Goal: Book appointment/travel/reservation: Book appointment/travel/reservation

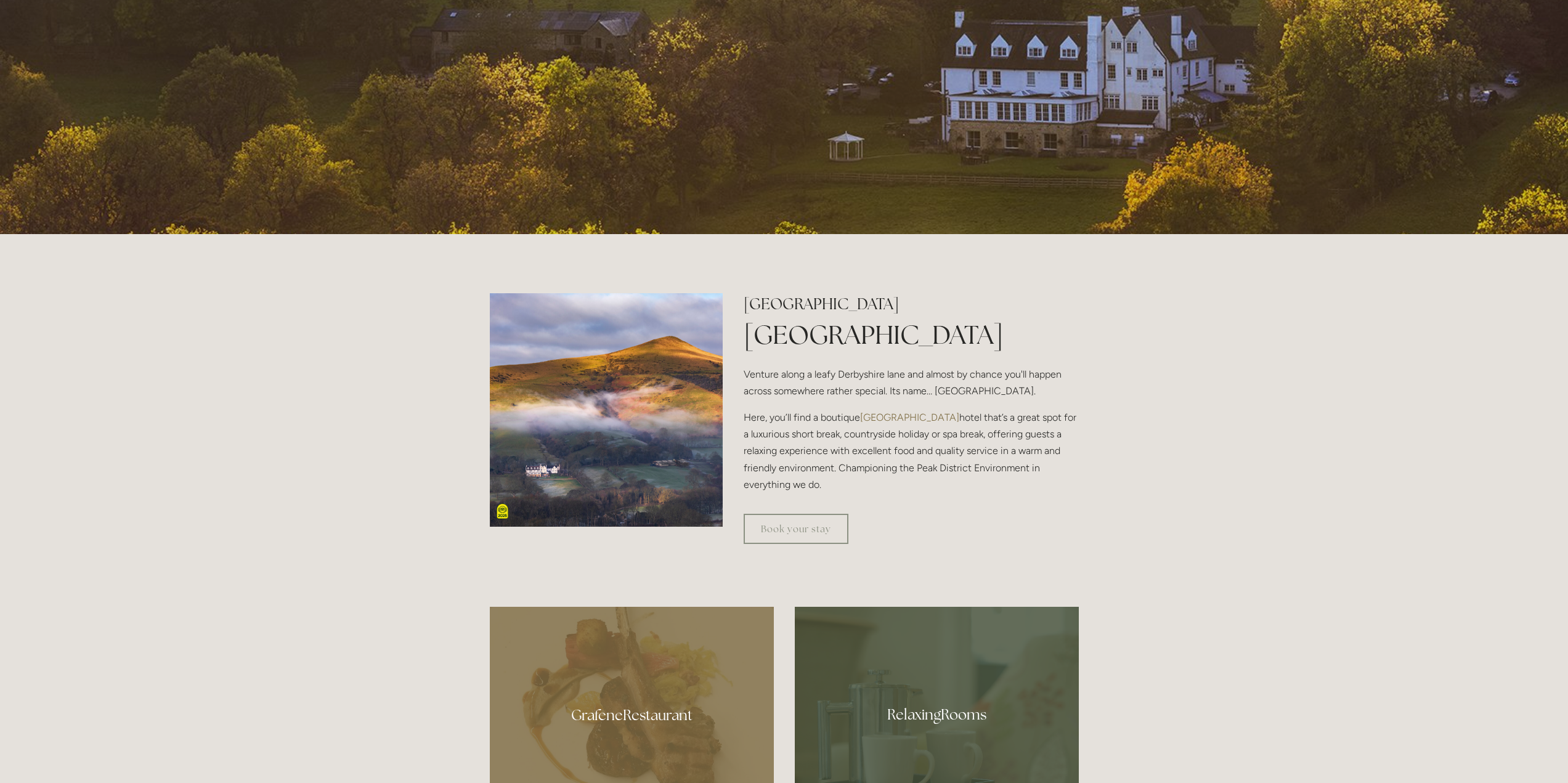
scroll to position [801, 0]
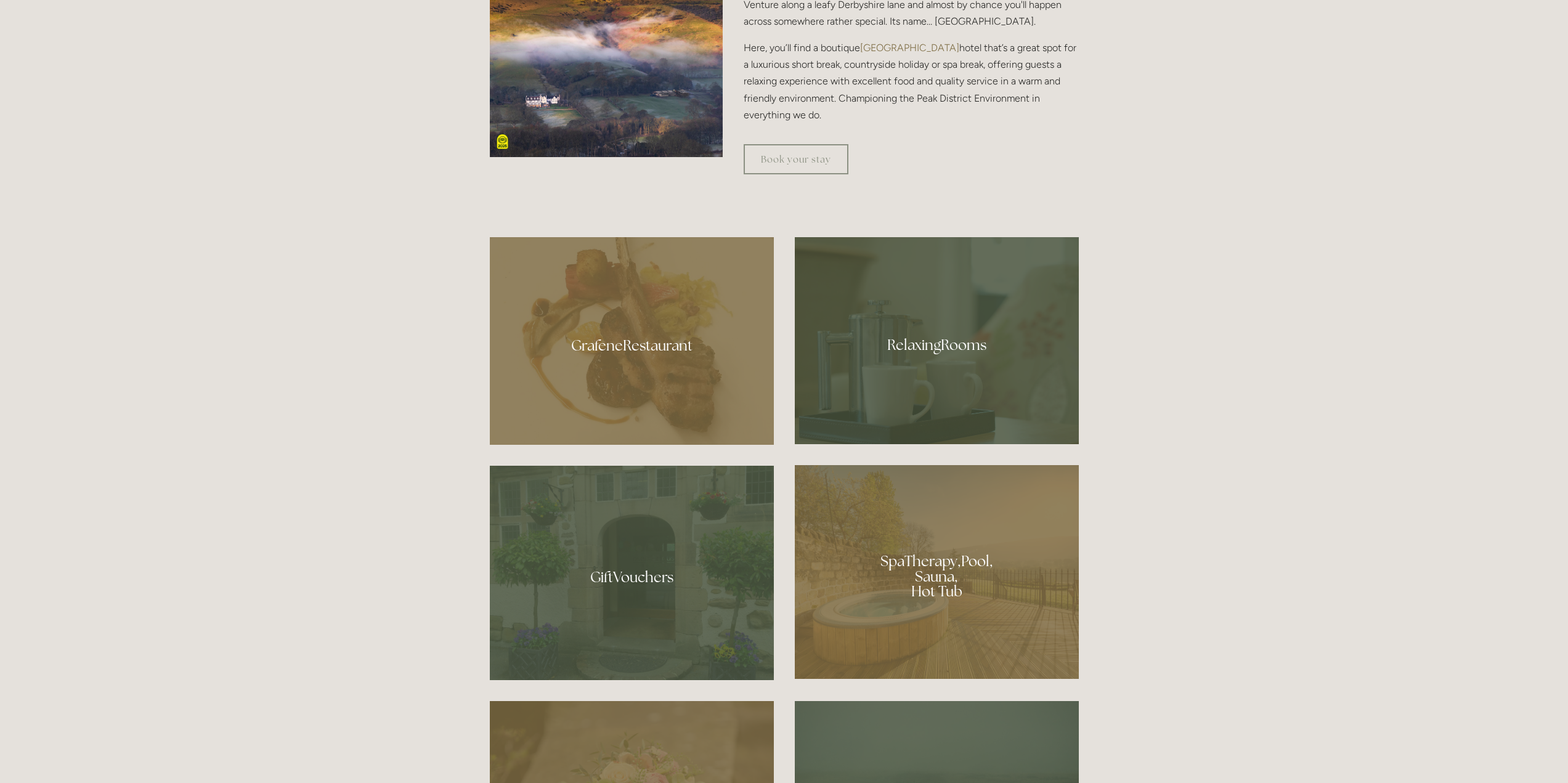
click at [618, 352] on div at bounding box center [632, 341] width 284 height 208
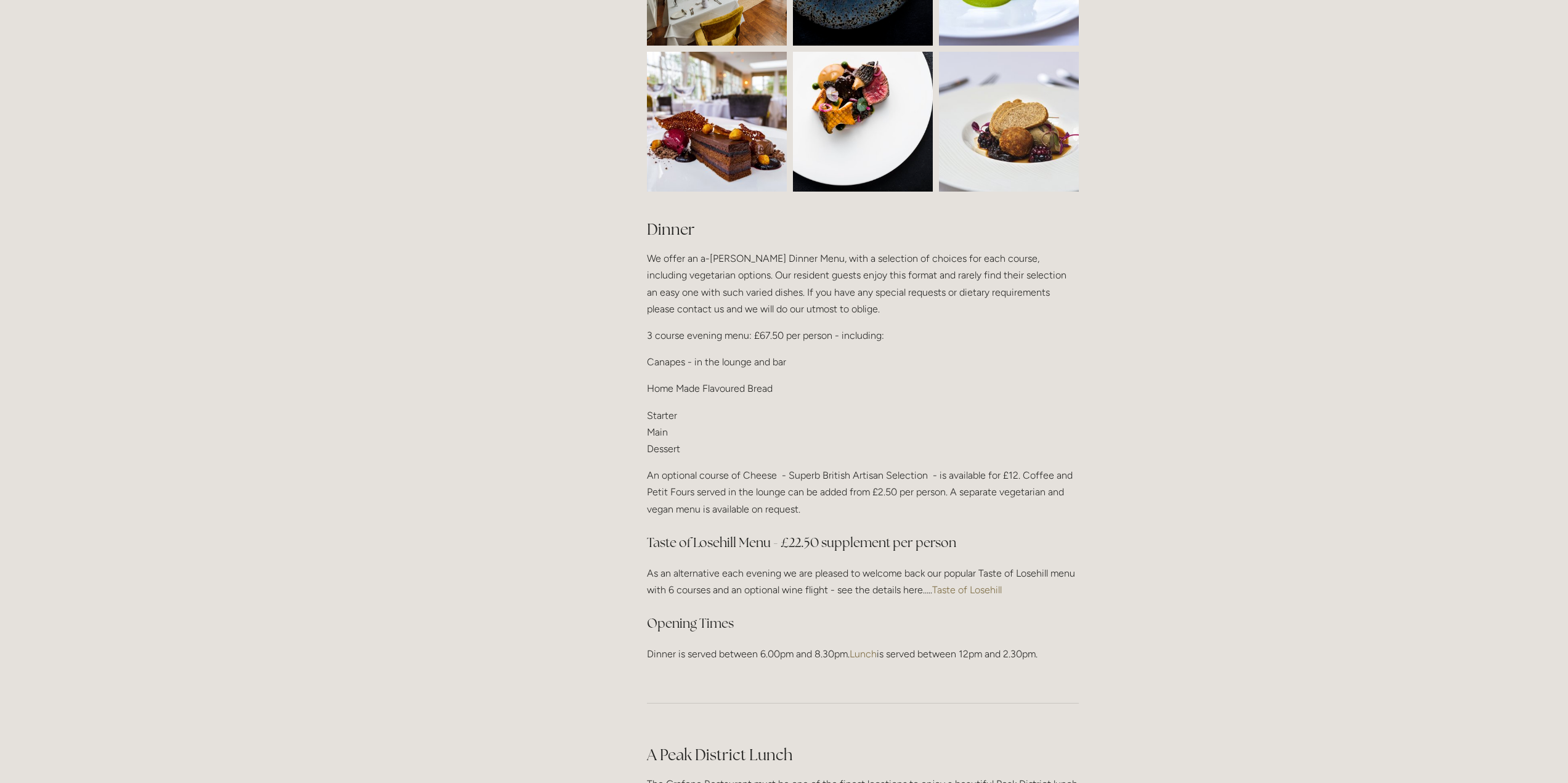
scroll to position [1294, 0]
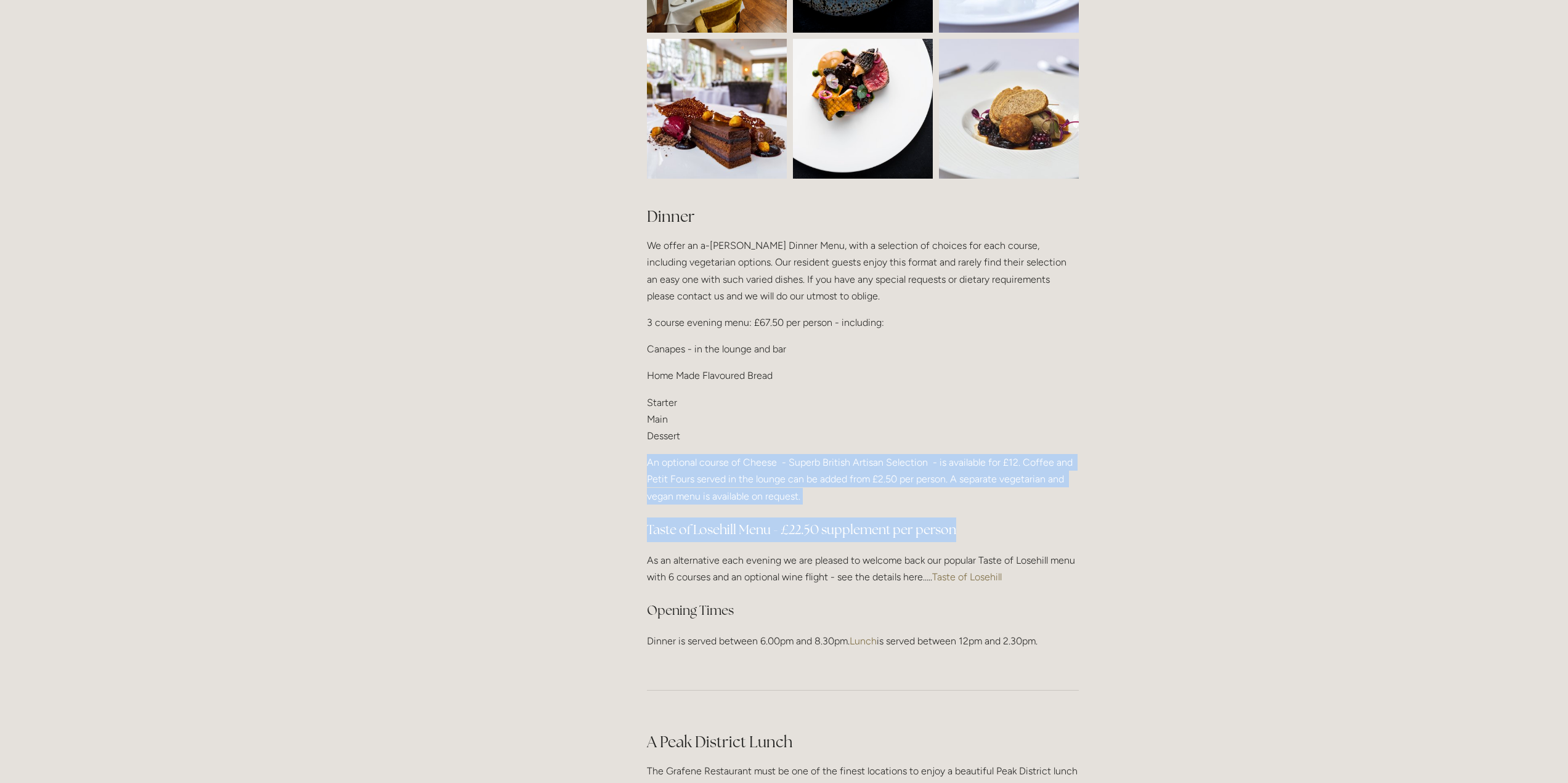
drag, startPoint x: 996, startPoint y: 523, endPoint x: 639, endPoint y: 459, distance: 362.7
click at [639, 459] on div "Dinner We offer an a-[PERSON_NAME] Dinner Menu, with a selection of choices for…" at bounding box center [862, 428] width 452 height 465
click at [1010, 472] on p "An optional course of Cheese - Superb British Artisan Selection - is available …" at bounding box center [862, 479] width 432 height 50
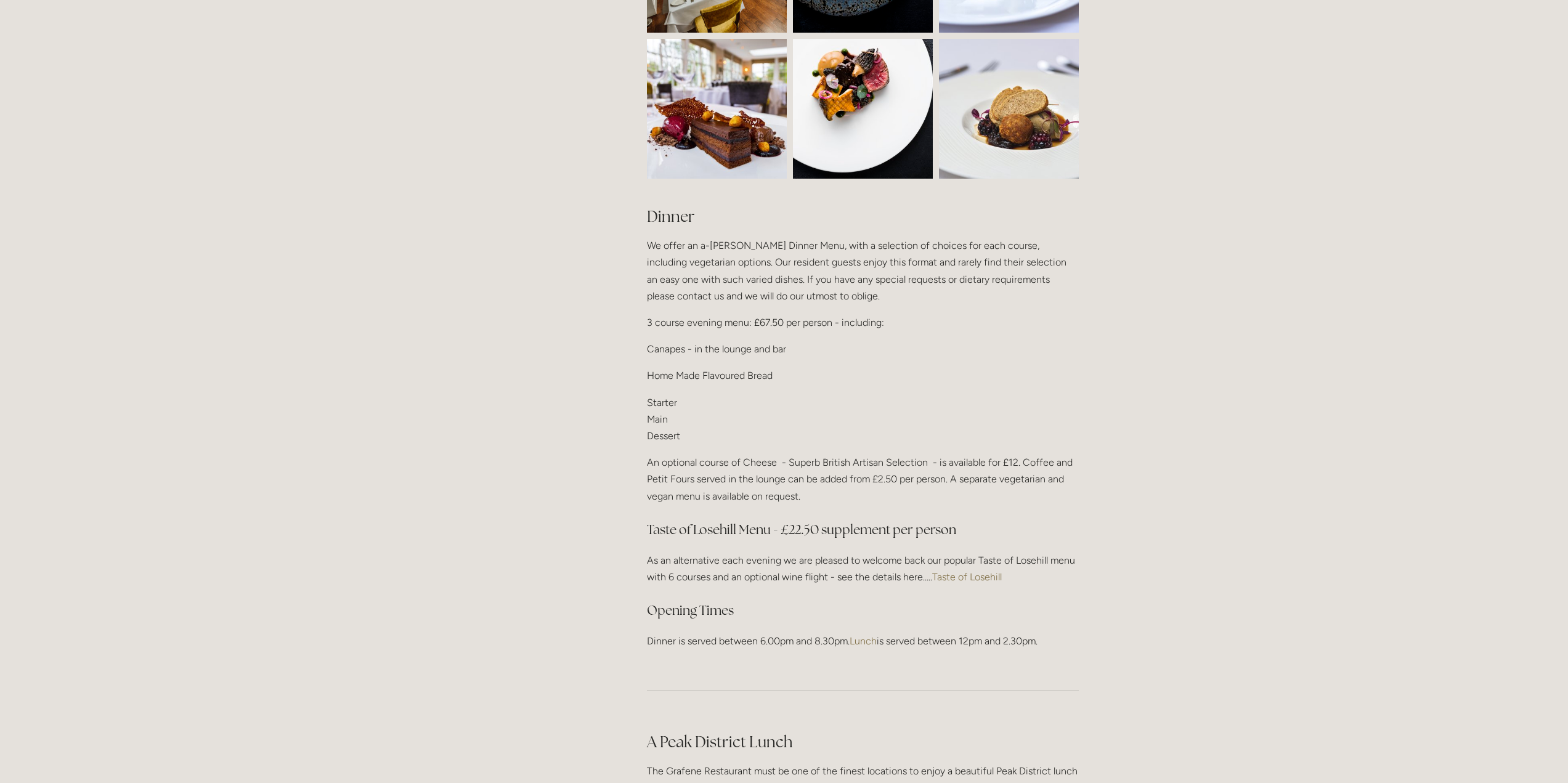
drag, startPoint x: 744, startPoint y: 479, endPoint x: 810, endPoint y: 485, distance: 66.3
click at [810, 485] on p "An optional course of Cheese - Superb British Artisan Selection - is available …" at bounding box center [862, 479] width 432 height 50
click at [854, 489] on p "An optional course of Cheese - Superb British Artisan Selection - is available …" at bounding box center [862, 479] width 432 height 50
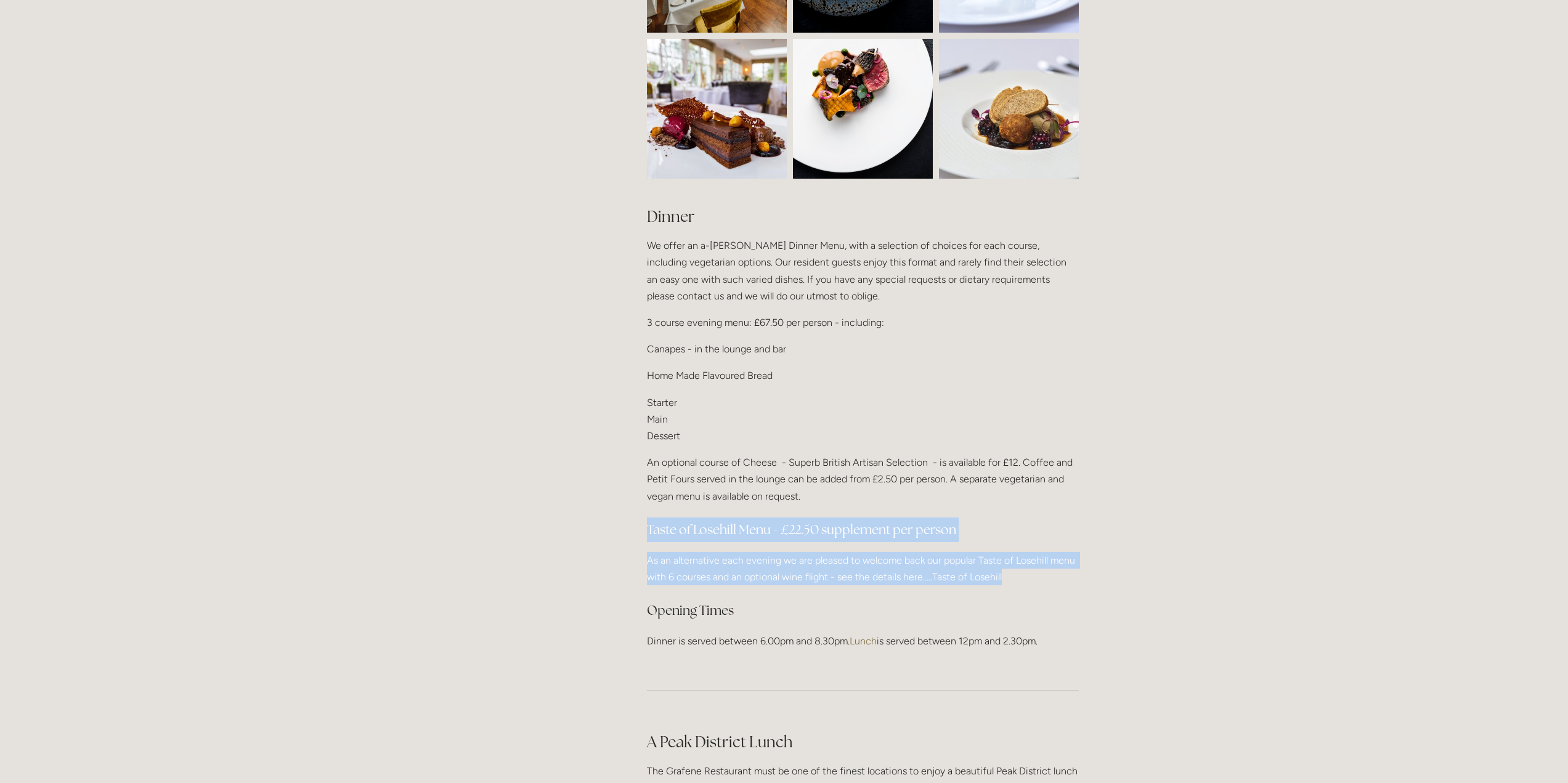
drag, startPoint x: 669, startPoint y: 527, endPoint x: 1077, endPoint y: 571, distance: 410.4
click at [1077, 571] on div "Dinner We offer an a-[PERSON_NAME] Dinner Menu, with a selection of choices for…" at bounding box center [862, 428] width 452 height 465
click at [1039, 572] on p "As an alternative each evening we are pleased to welcome back our popular Taste…" at bounding box center [862, 568] width 432 height 33
drag, startPoint x: 1027, startPoint y: 571, endPoint x: 641, endPoint y: 563, distance: 386.1
click at [641, 563] on div "Dinner We offer an a-[PERSON_NAME] Dinner Menu, with a selection of choices for…" at bounding box center [862, 428] width 452 height 465
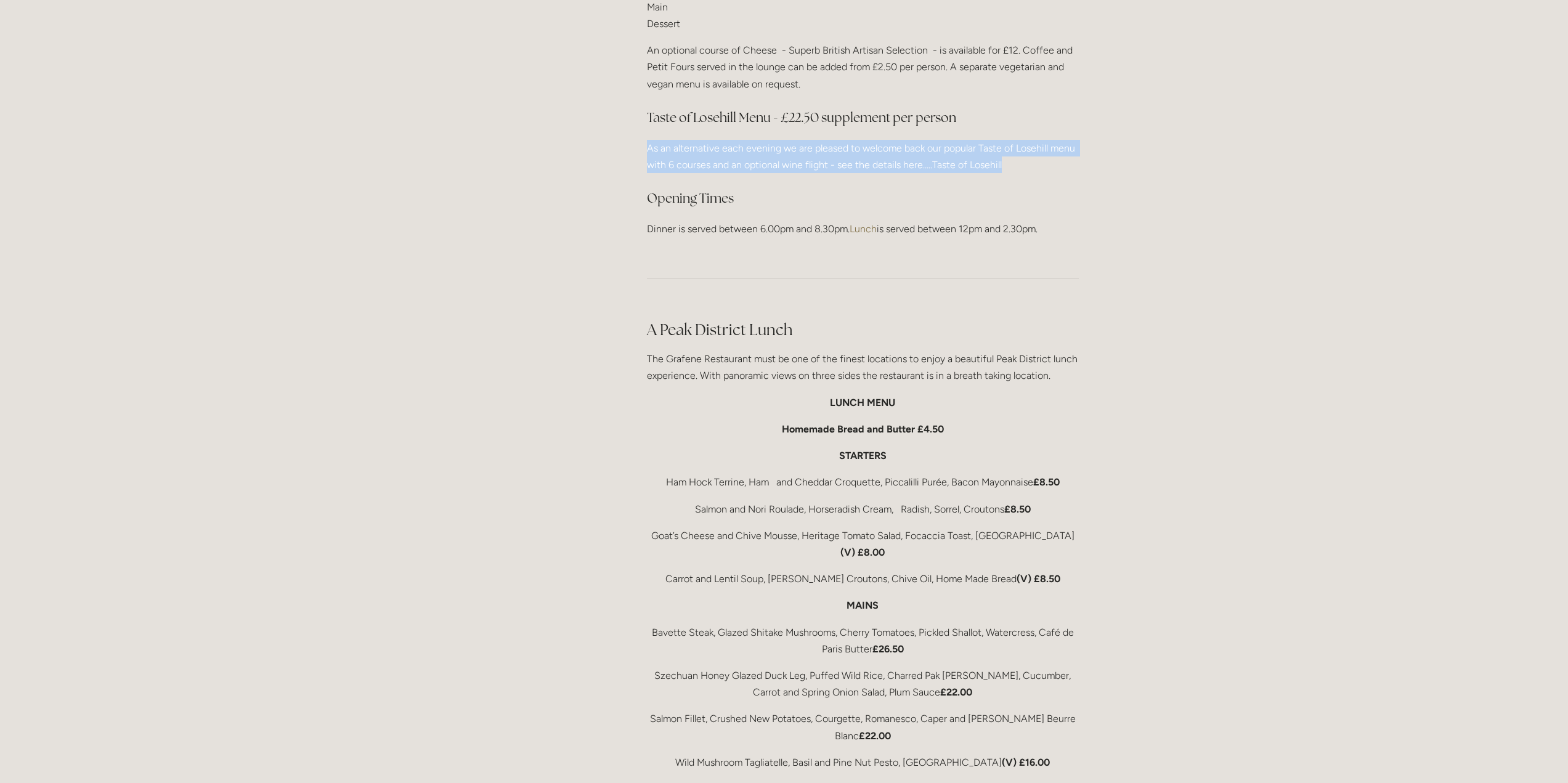
scroll to position [1787, 0]
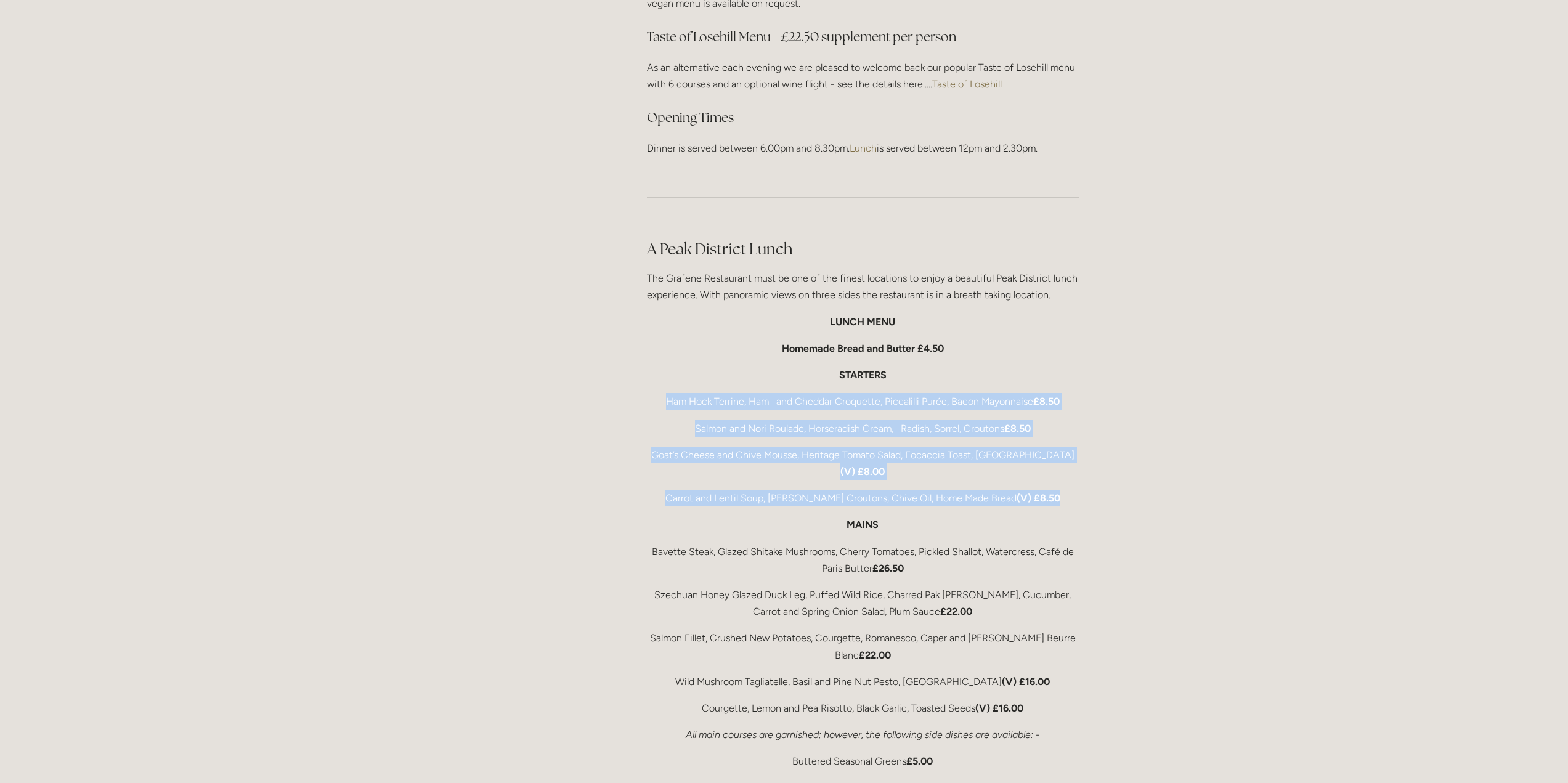
drag, startPoint x: 1088, startPoint y: 474, endPoint x: 639, endPoint y: 405, distance: 454.3
click at [639, 405] on div "A Peak District Lunch The Grafene Restaurant must be one of the finest location…" at bounding box center [862, 677] width 452 height 899
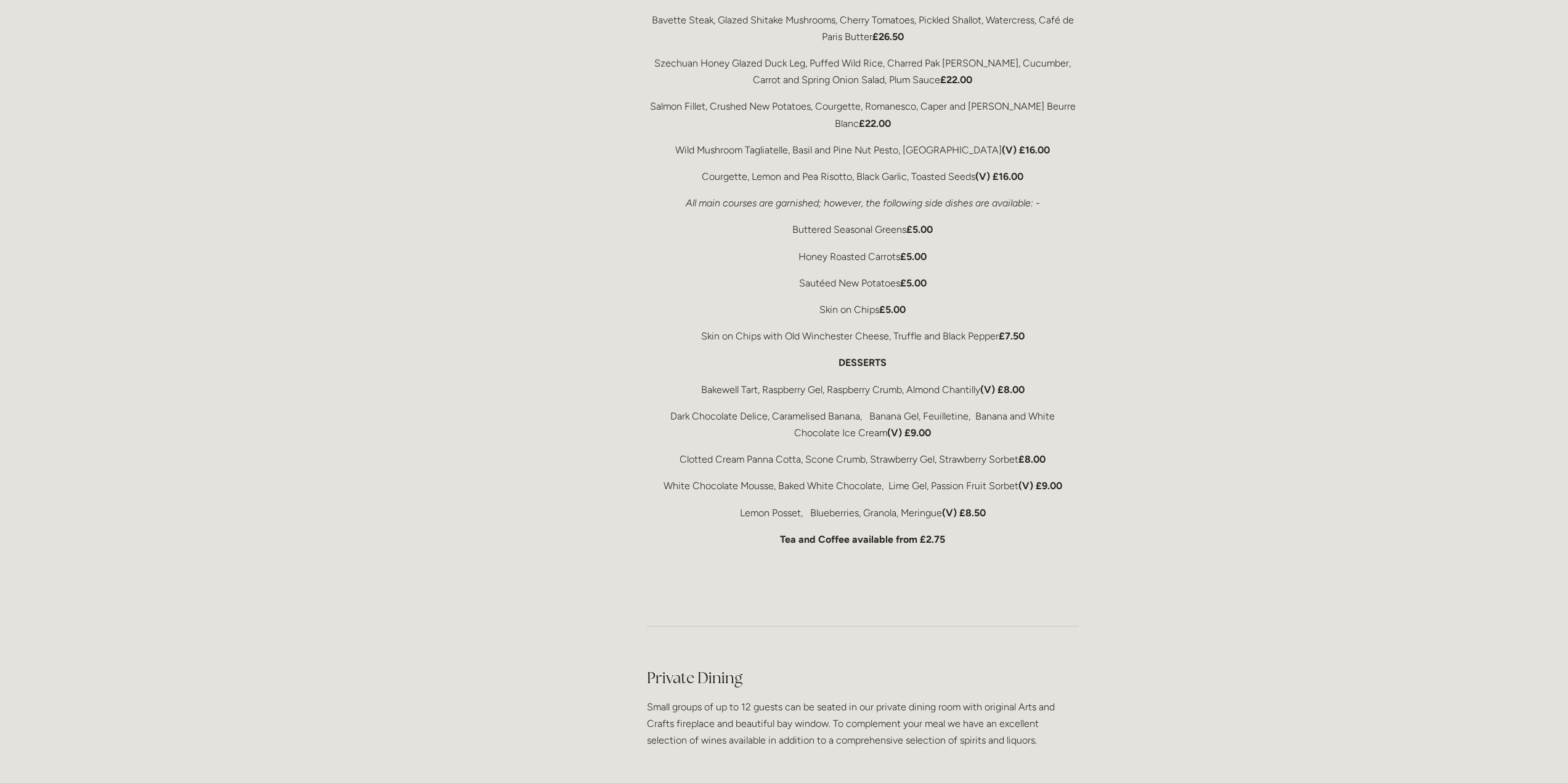
scroll to position [2280, 0]
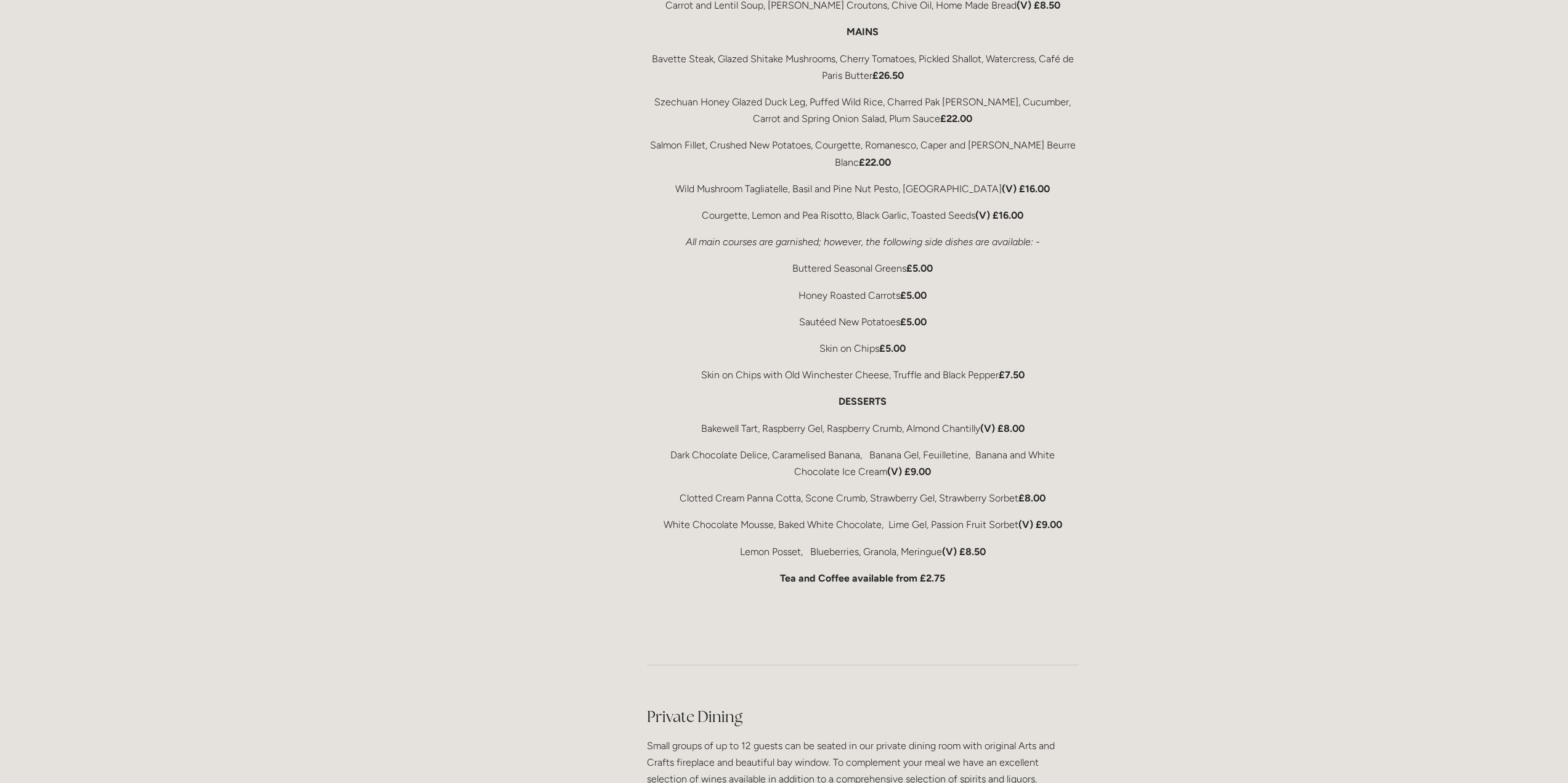
drag, startPoint x: 1008, startPoint y: 514, endPoint x: 722, endPoint y: 535, distance: 286.8
click at [722, 535] on div "A Peak District Lunch The Grafene Restaurant must be one of the finest location…" at bounding box center [862, 185] width 432 height 878
click at [994, 531] on div "A Peak District Lunch The Grafene Restaurant must be one of the finest location…" at bounding box center [862, 185] width 432 height 878
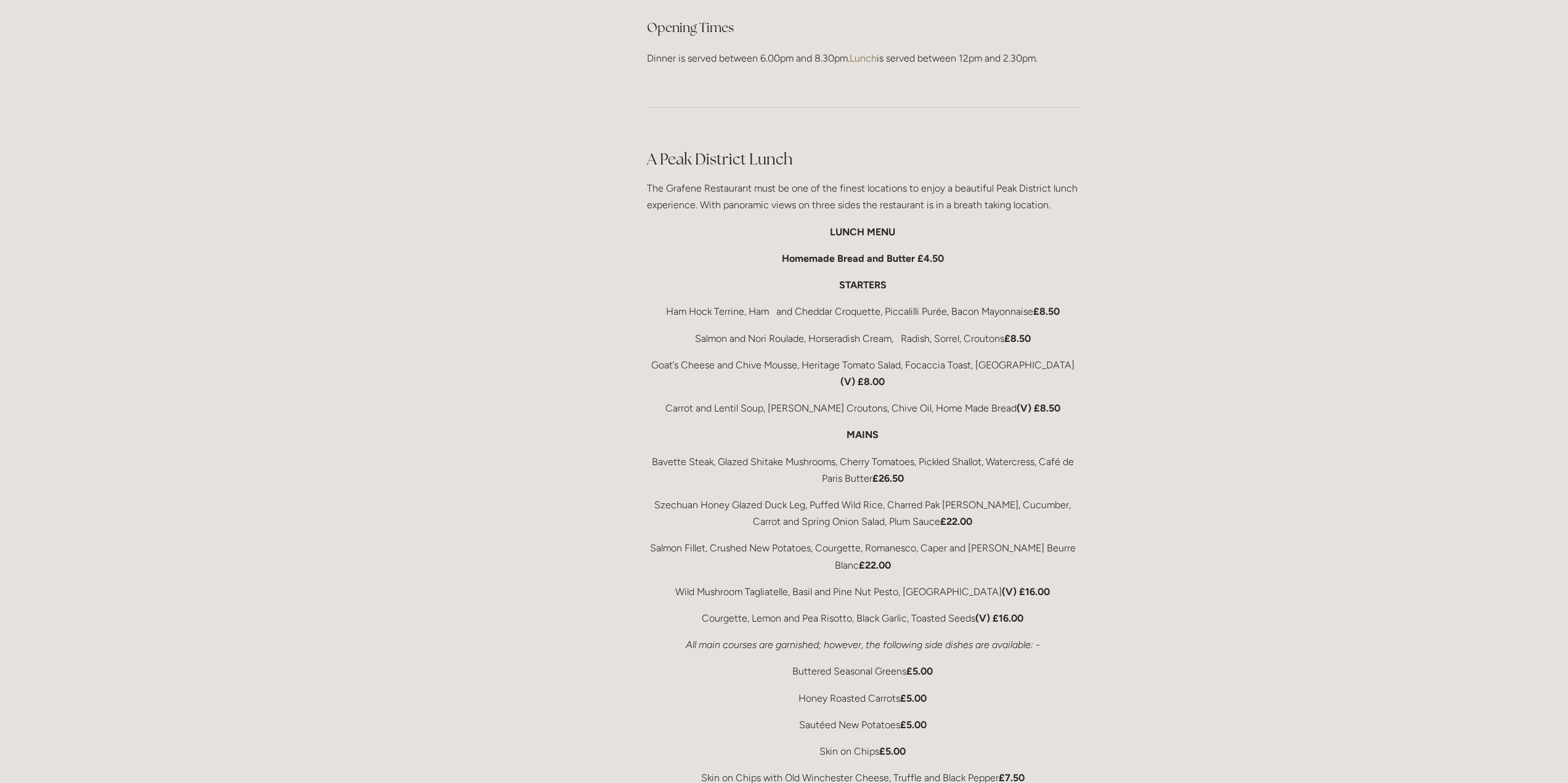
scroll to position [1848, 0]
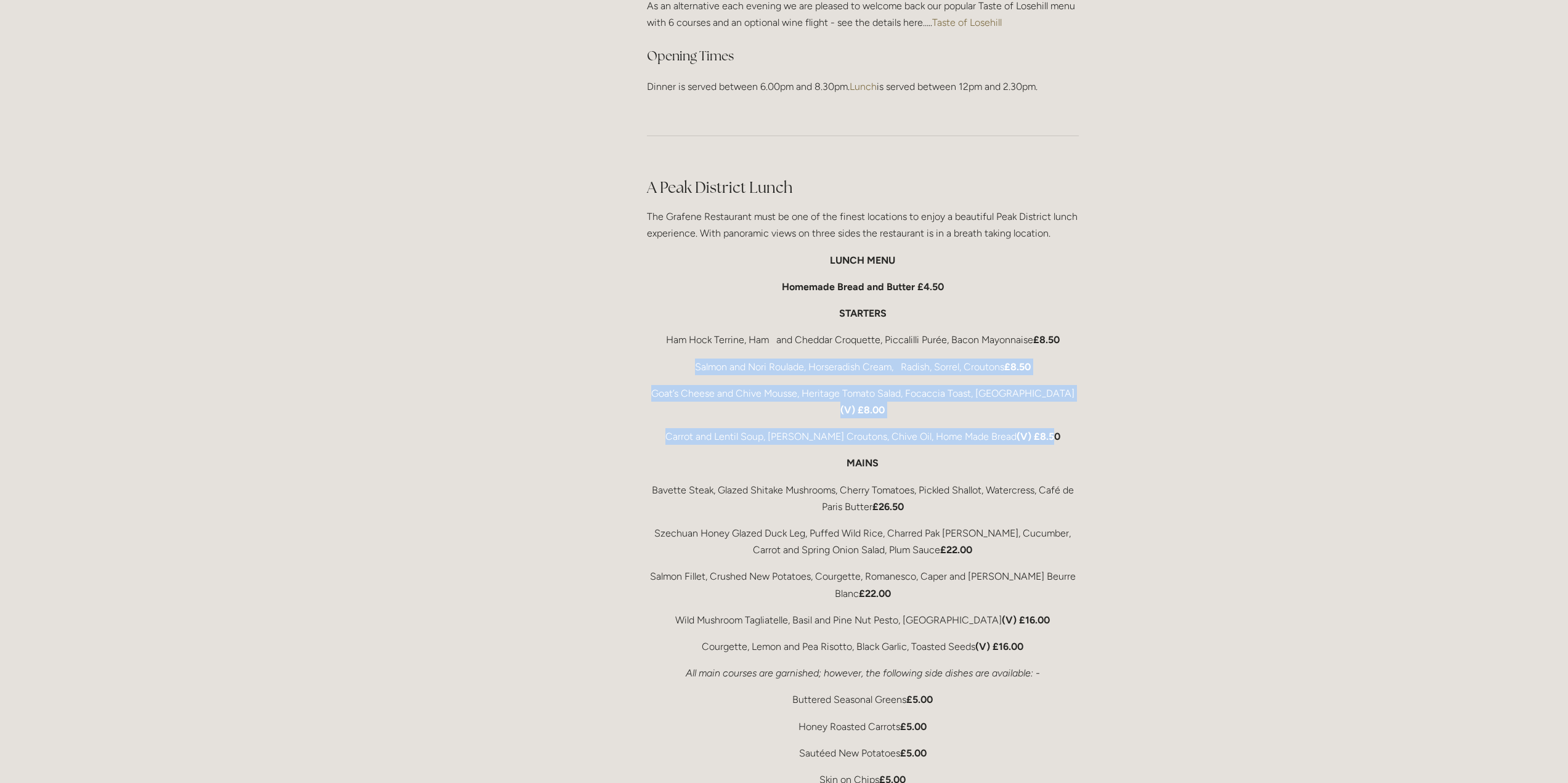
drag, startPoint x: 690, startPoint y: 359, endPoint x: 1040, endPoint y: 419, distance: 355.1
click at [1040, 419] on div "A Peak District Lunch The Grafene Restaurant must be one of the finest location…" at bounding box center [862, 616] width 432 height 878
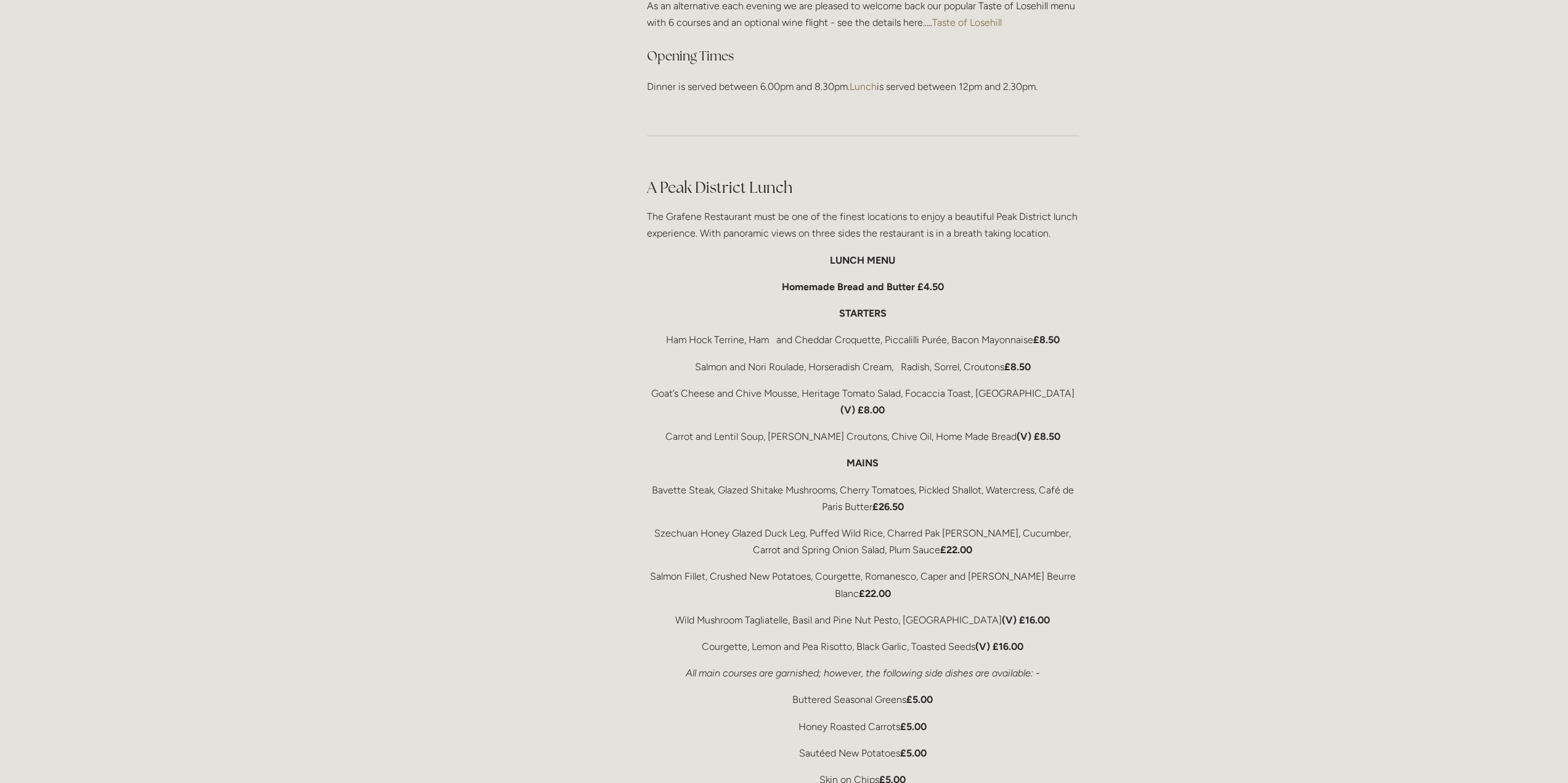
click at [1089, 419] on div "A Peak District Lunch The Grafene Restaurant must be one of the finest location…" at bounding box center [862, 616] width 452 height 899
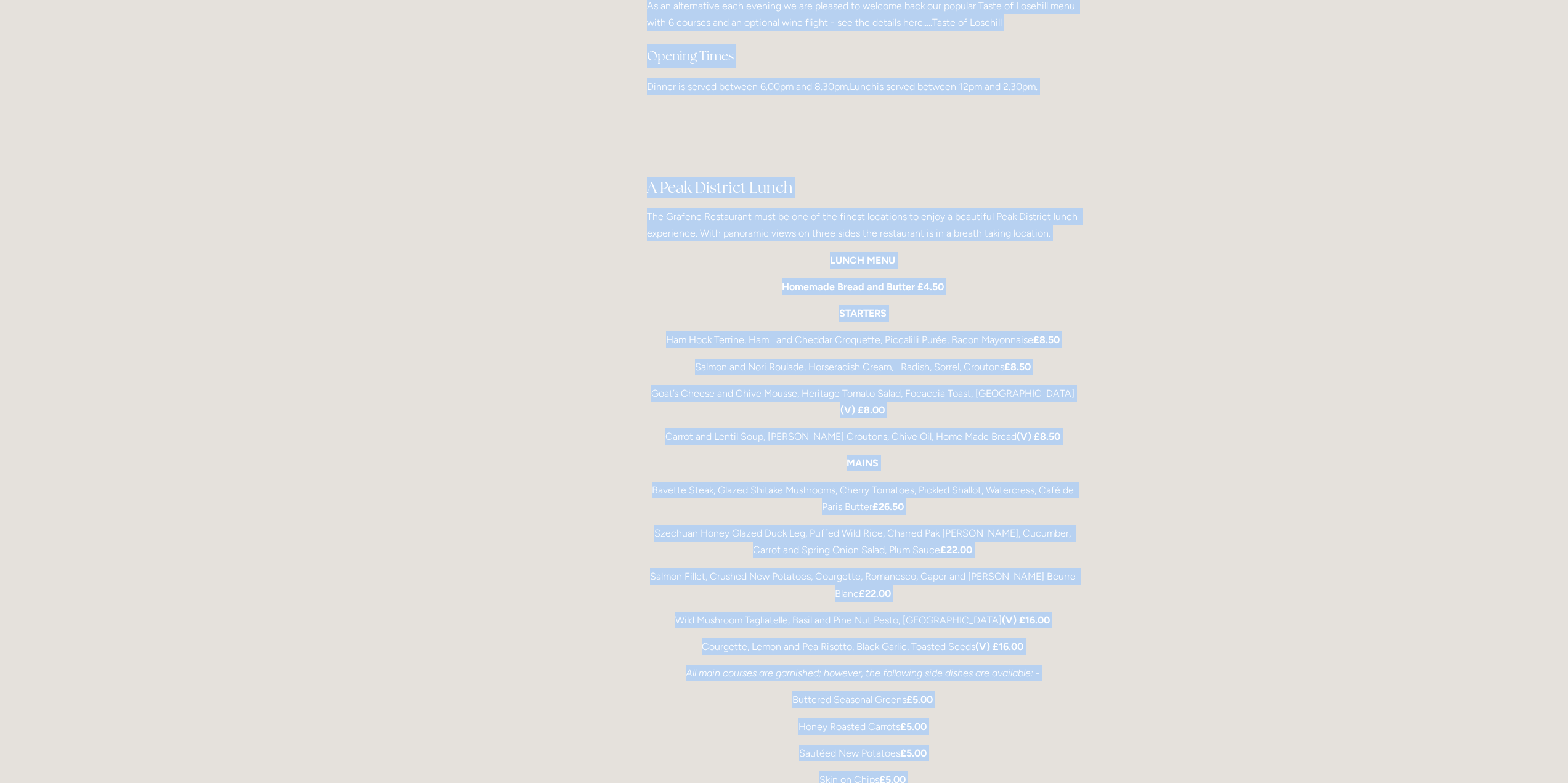
drag, startPoint x: 1146, startPoint y: 428, endPoint x: 624, endPoint y: 343, distance: 528.9
click at [624, 343] on div "Rooms Rooms Your Stay Book a stay Offers Spa" at bounding box center [784, 479] width 1568 height 4655
click at [902, 395] on p "Goat’s Cheese and Chive Mousse, Heritage Tomato Salad, Focaccia Toast, Gazpacho…" at bounding box center [862, 401] width 432 height 33
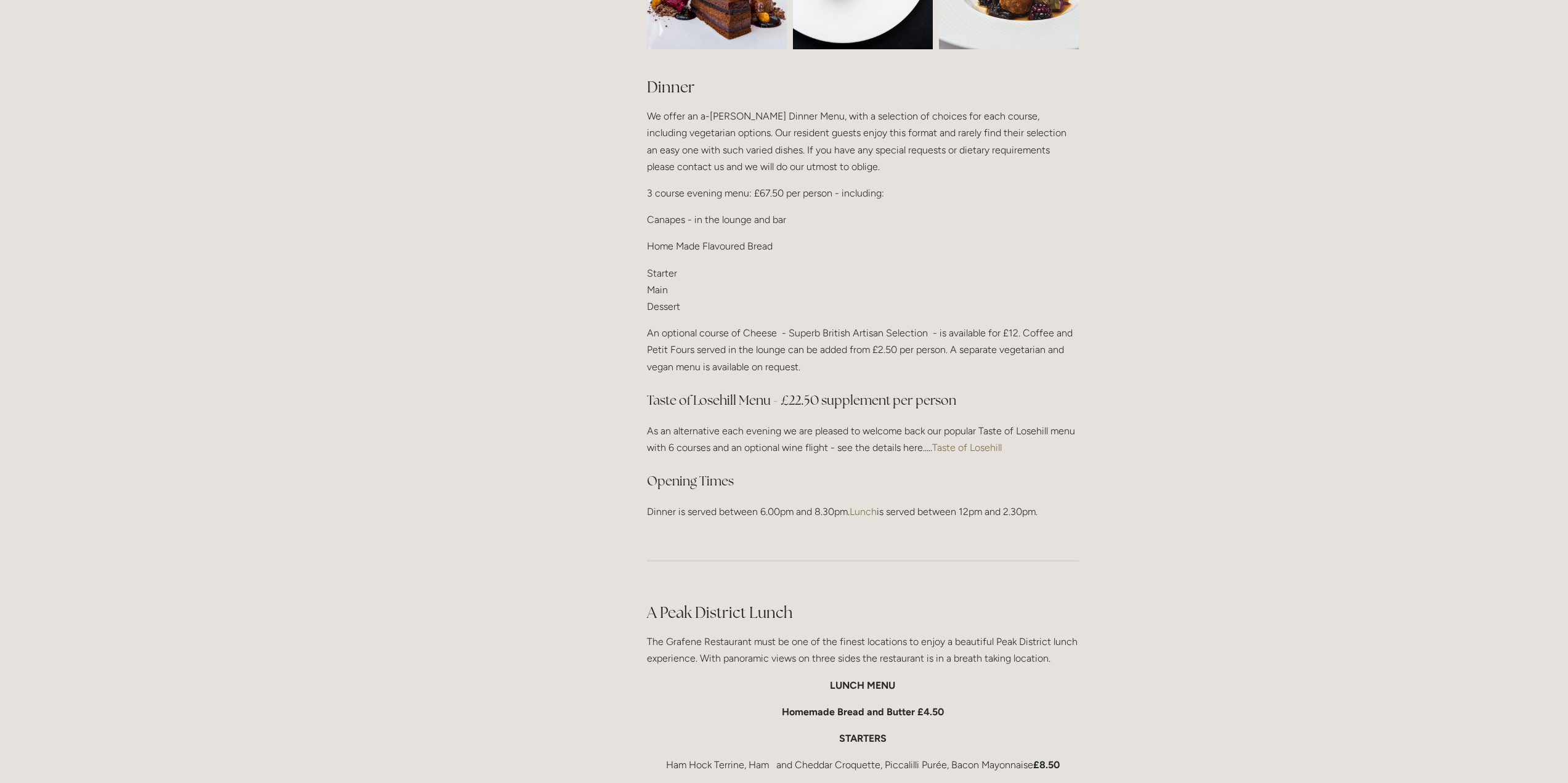
scroll to position [1417, 0]
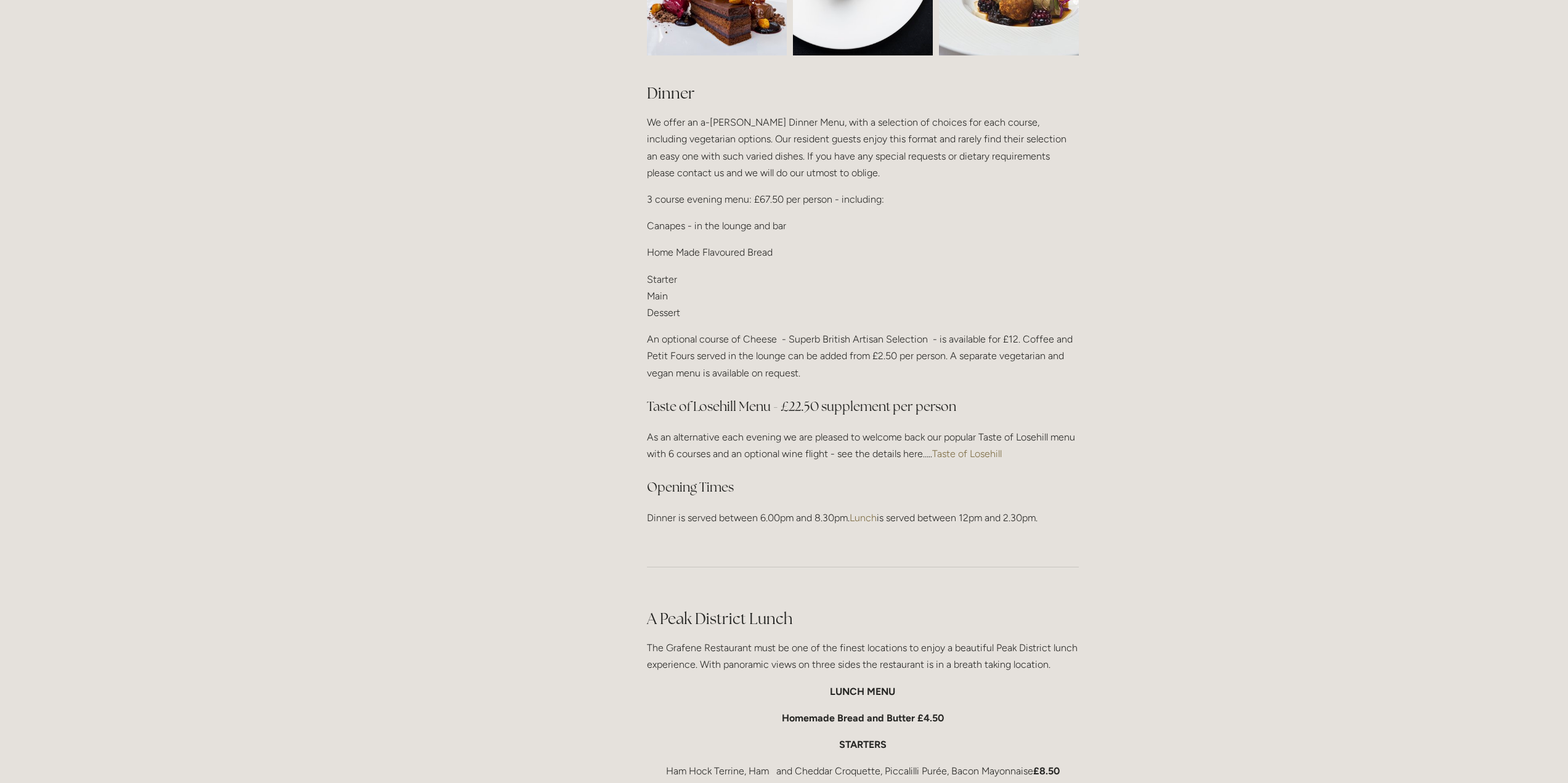
click at [980, 450] on link "Taste of Losehill" at bounding box center [967, 453] width 70 height 11
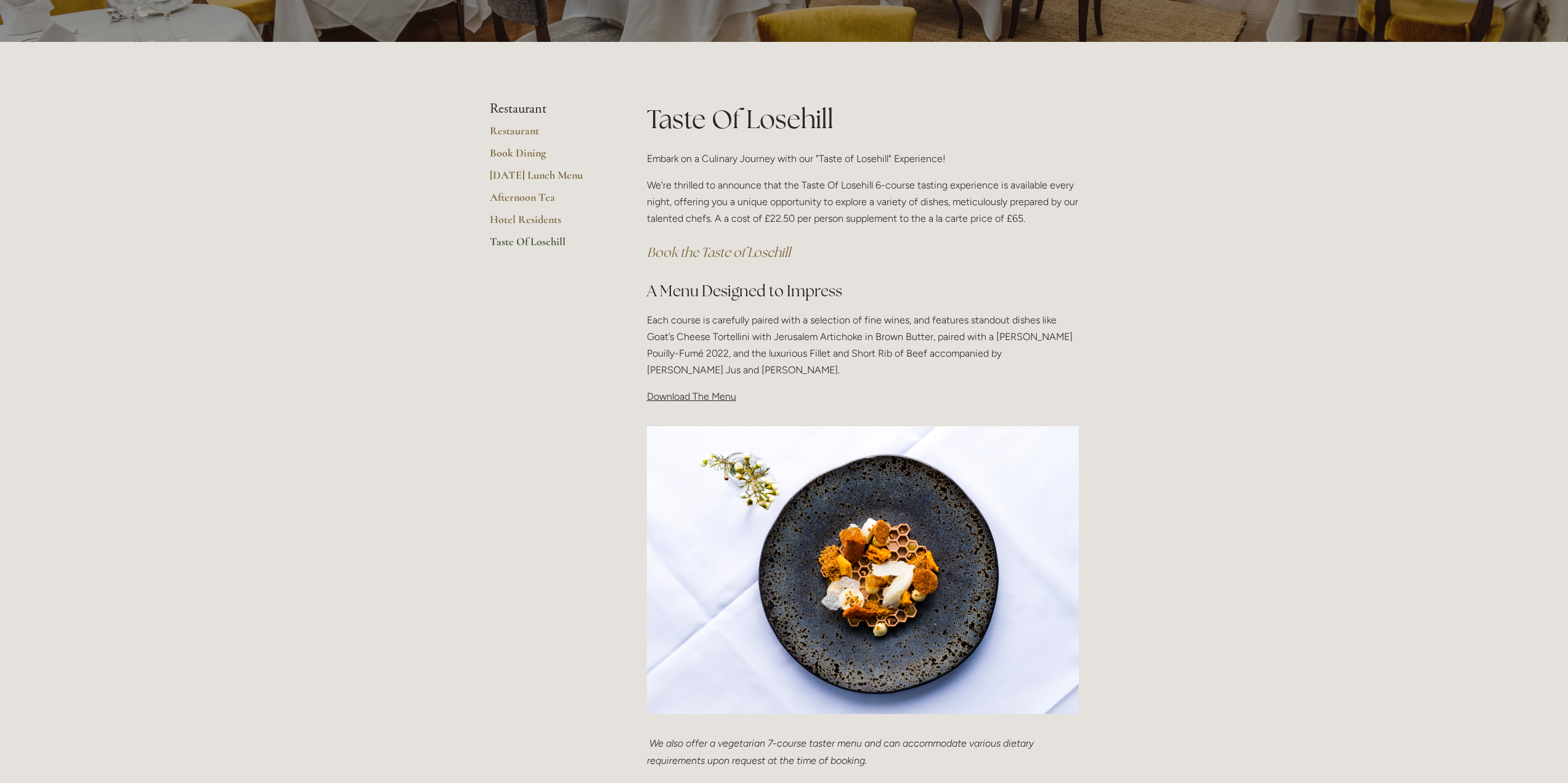
scroll to position [308, 0]
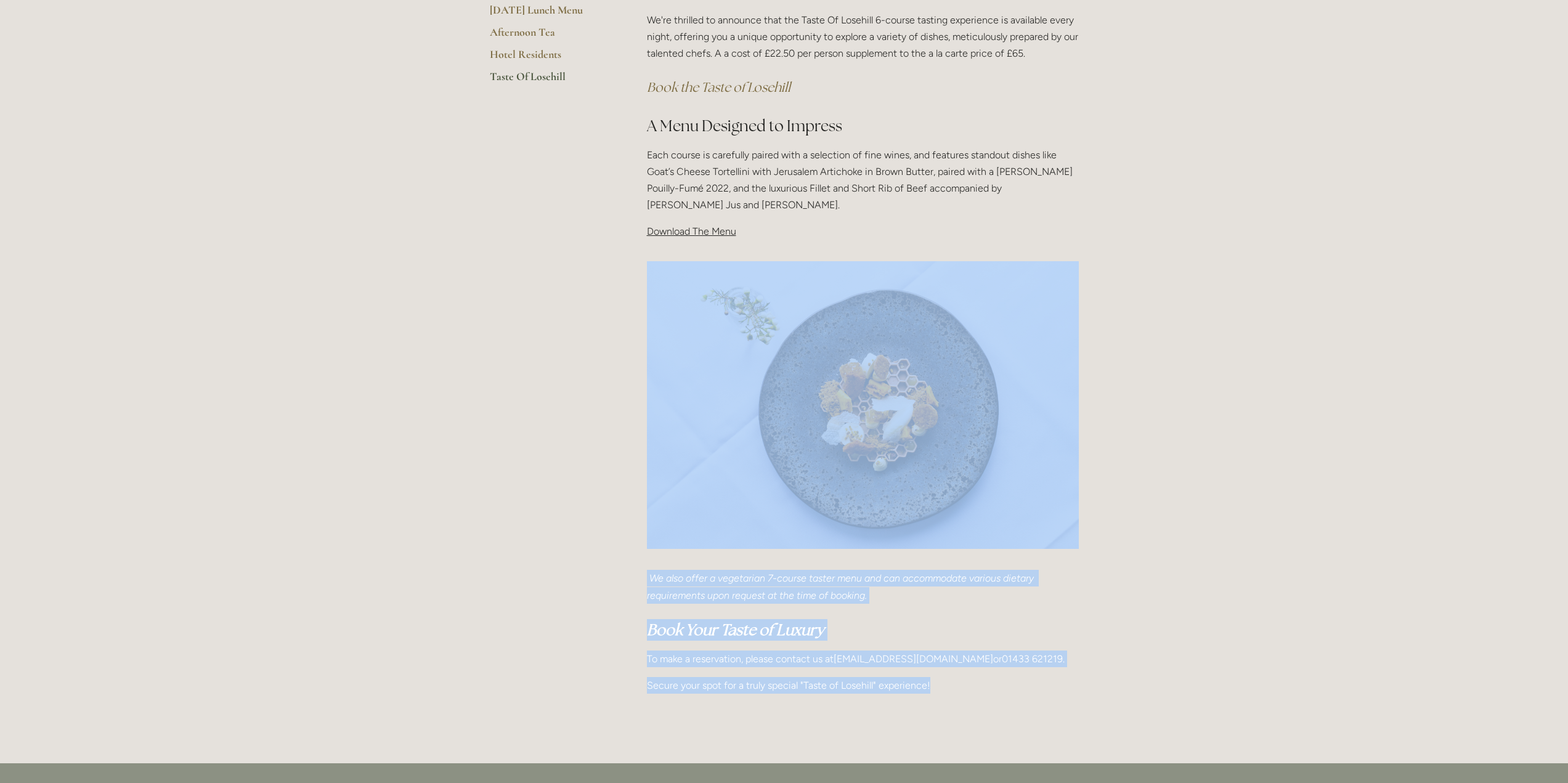
drag, startPoint x: 1014, startPoint y: 690, endPoint x: 656, endPoint y: 559, distance: 381.2
click at [656, 559] on div "Taste Of Losehill Embark on a Culinary Journey with our "Taste of Losehill" Exp…" at bounding box center [862, 319] width 452 height 768
click at [915, 602] on p "We also offer a vegetarian 7-course taster menu and can accommodate various die…" at bounding box center [862, 586] width 432 height 33
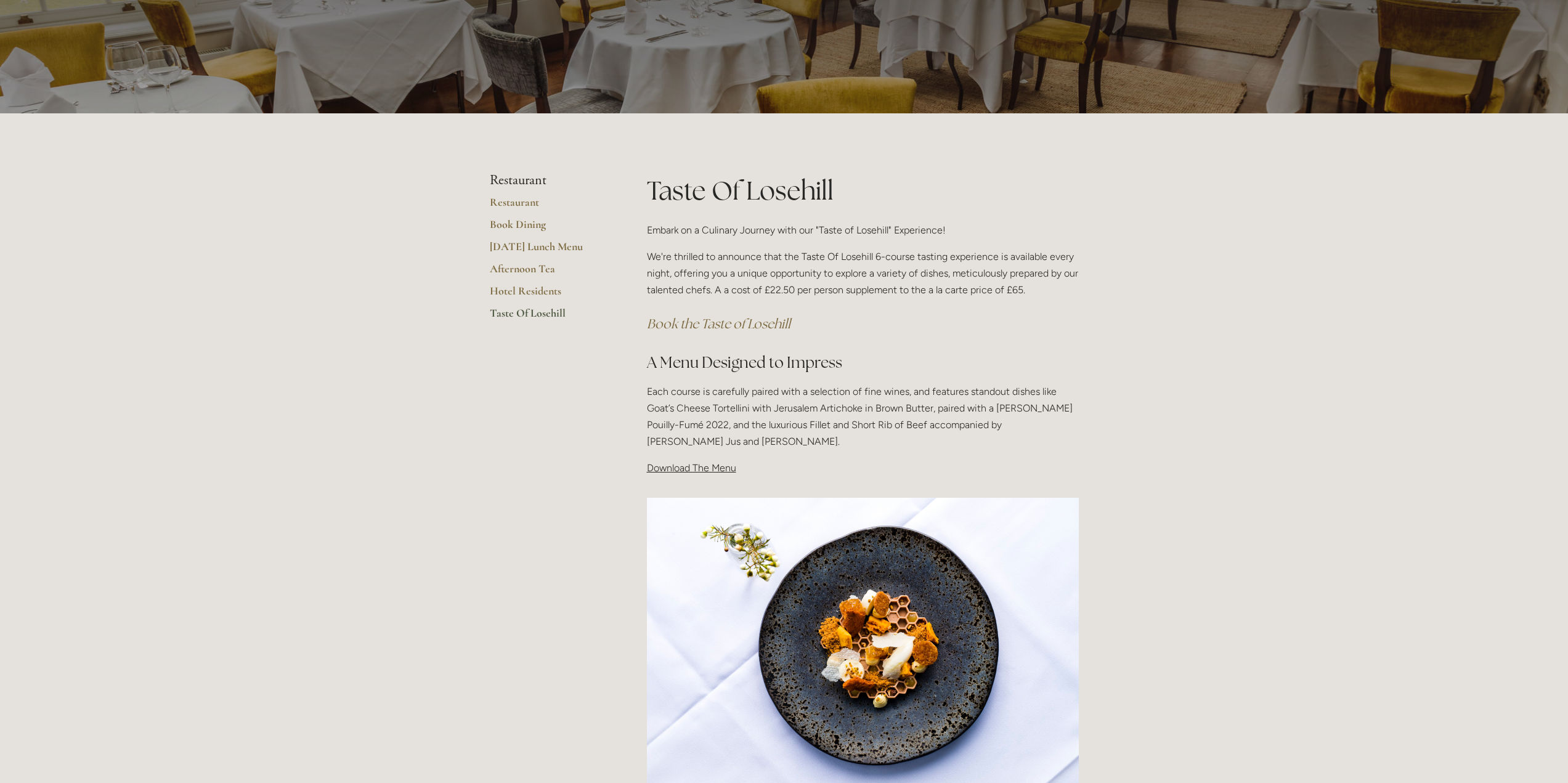
scroll to position [0, 0]
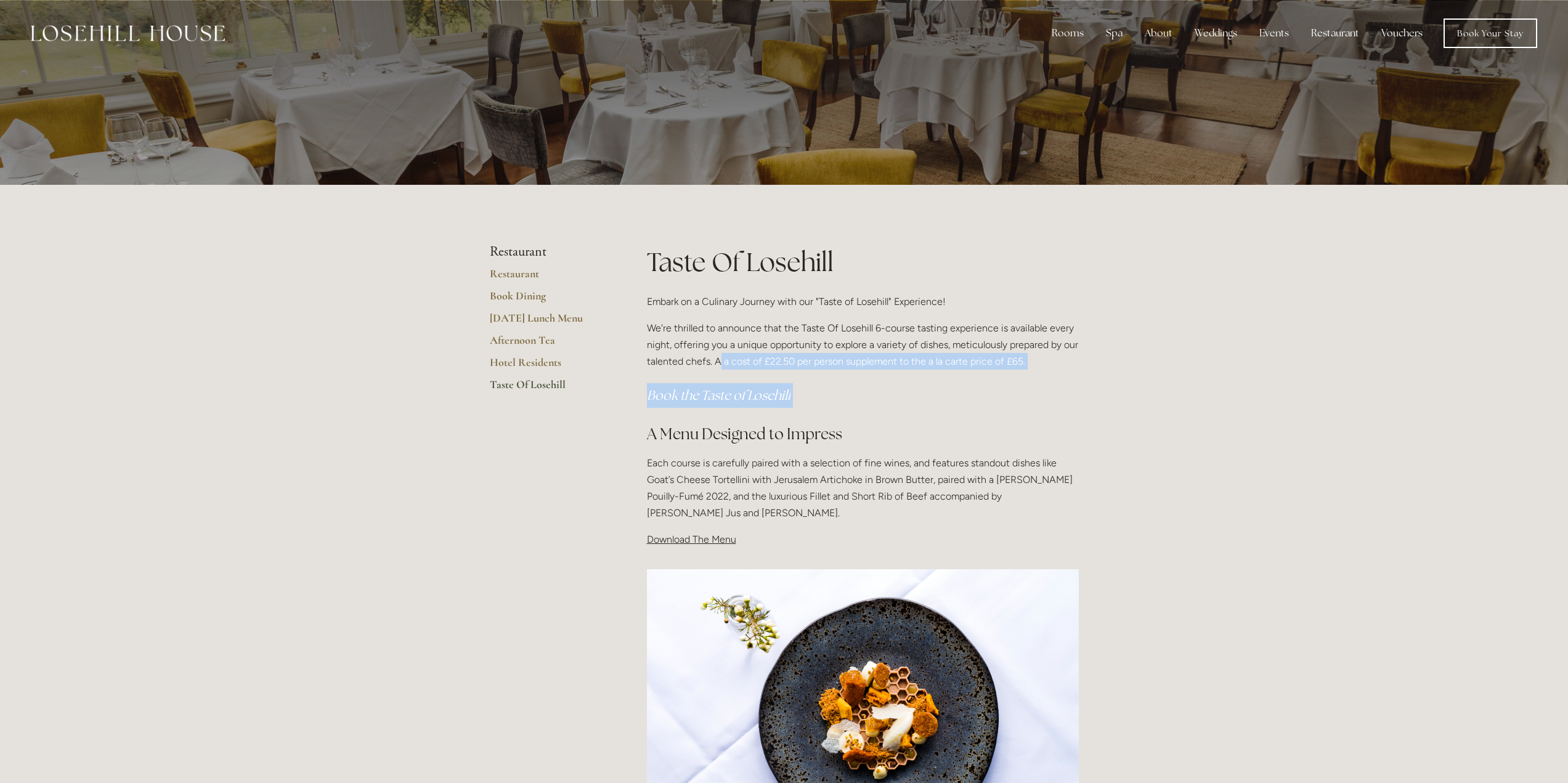
drag, startPoint x: 736, startPoint y: 354, endPoint x: 963, endPoint y: 379, distance: 228.4
click at [963, 379] on div "Taste Of Losehill Embark on a Culinary Journey with our "Taste of Losehill" Exp…" at bounding box center [862, 396] width 432 height 304
click at [963, 390] on h3 "Book the Taste of Losehill" at bounding box center [862, 396] width 432 height 25
drag, startPoint x: 814, startPoint y: 364, endPoint x: 1048, endPoint y: 359, distance: 234.1
click at [1048, 359] on p "We're thrilled to announce that the Taste Of Losehill 6-course tasting experien…" at bounding box center [862, 345] width 432 height 50
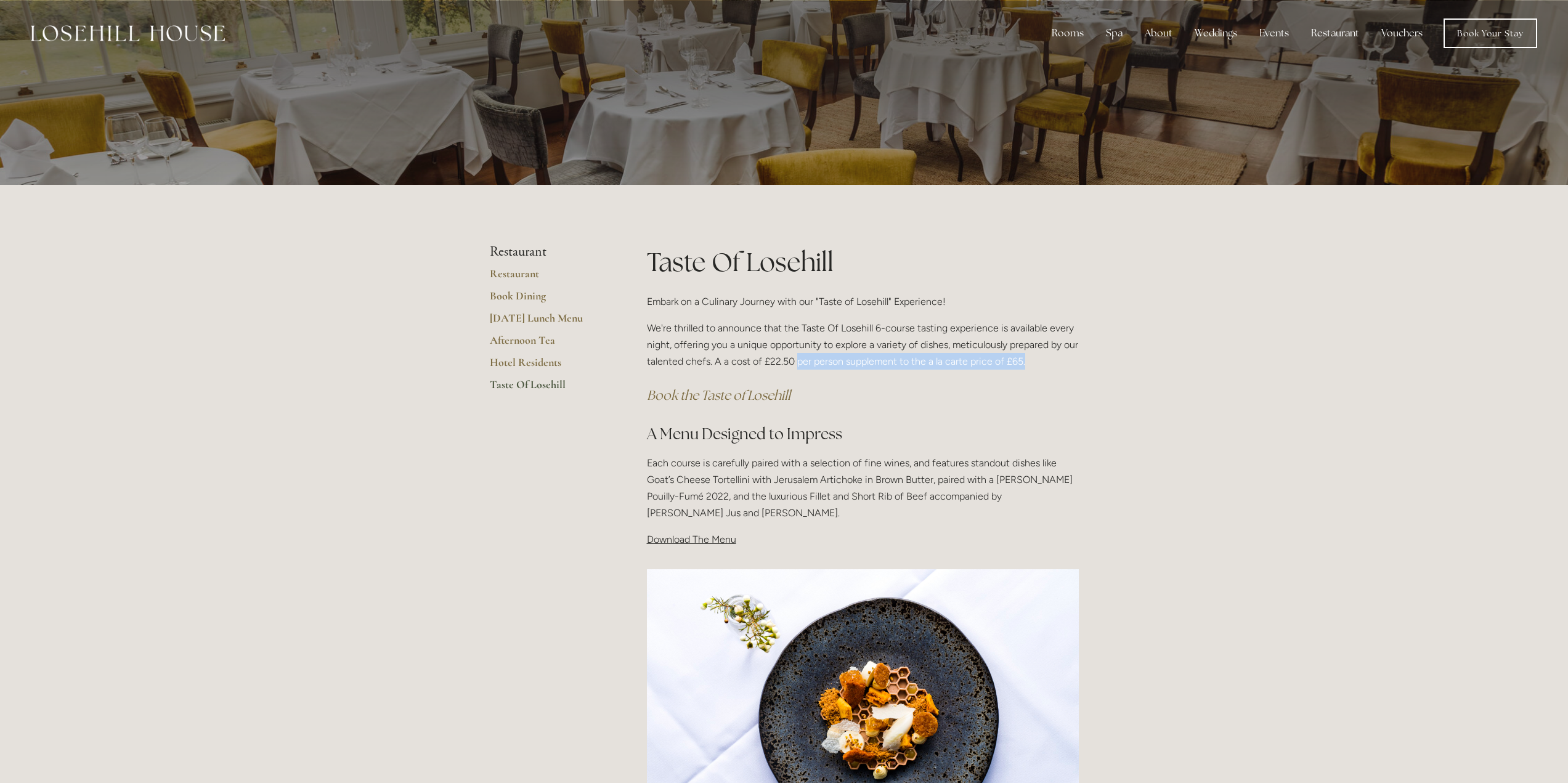
click at [1052, 359] on p "We're thrilled to announce that the Taste Of Losehill 6-course tasting experien…" at bounding box center [862, 345] width 432 height 50
drag, startPoint x: 1057, startPoint y: 363, endPoint x: 782, endPoint y: 366, distance: 275.0
click at [782, 366] on p "We're thrilled to announce that the Taste Of Losehill 6-course tasting experien…" at bounding box center [862, 345] width 432 height 50
click at [818, 405] on h3 "Book the Taste of Losehill" at bounding box center [862, 396] width 432 height 25
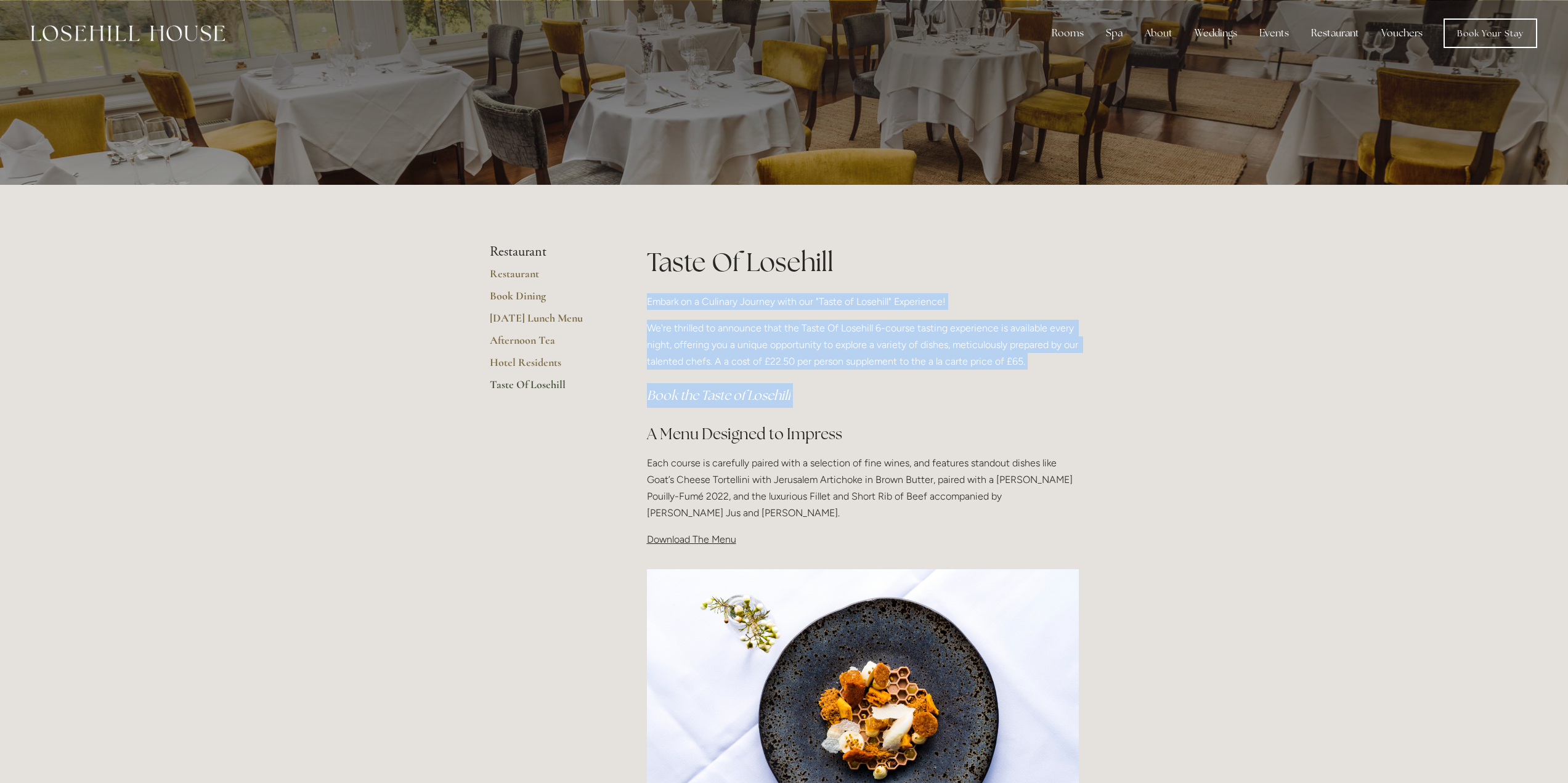
drag, startPoint x: 811, startPoint y: 404, endPoint x: 640, endPoint y: 298, distance: 201.2
click at [640, 298] on div "Taste Of Losehill Embark on a Culinary Journey with our "Taste of Losehill" Exp…" at bounding box center [862, 400] width 452 height 315
click at [903, 391] on h3 "Book the Taste of Losehill" at bounding box center [862, 396] width 432 height 25
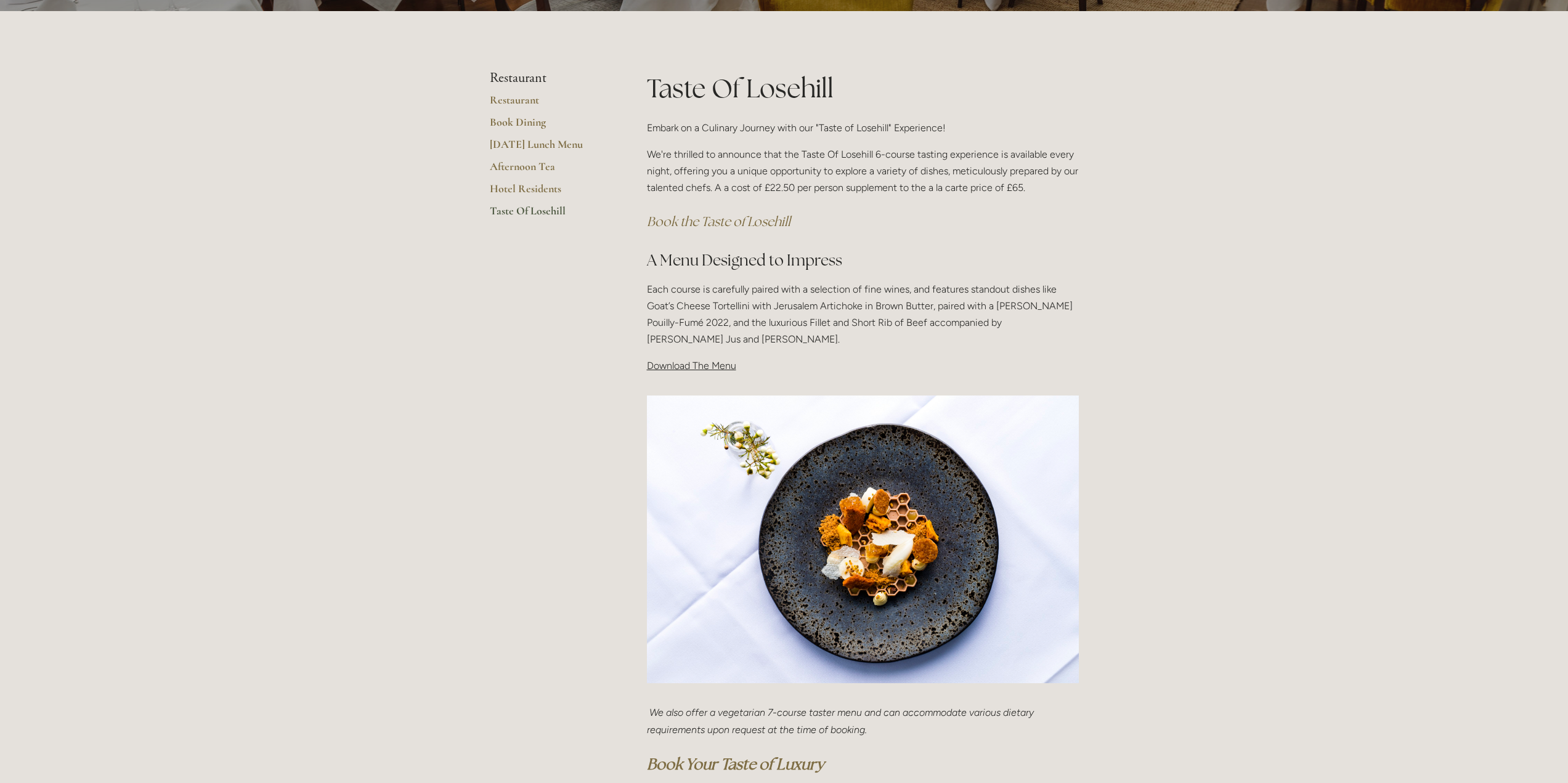
scroll to position [185, 0]
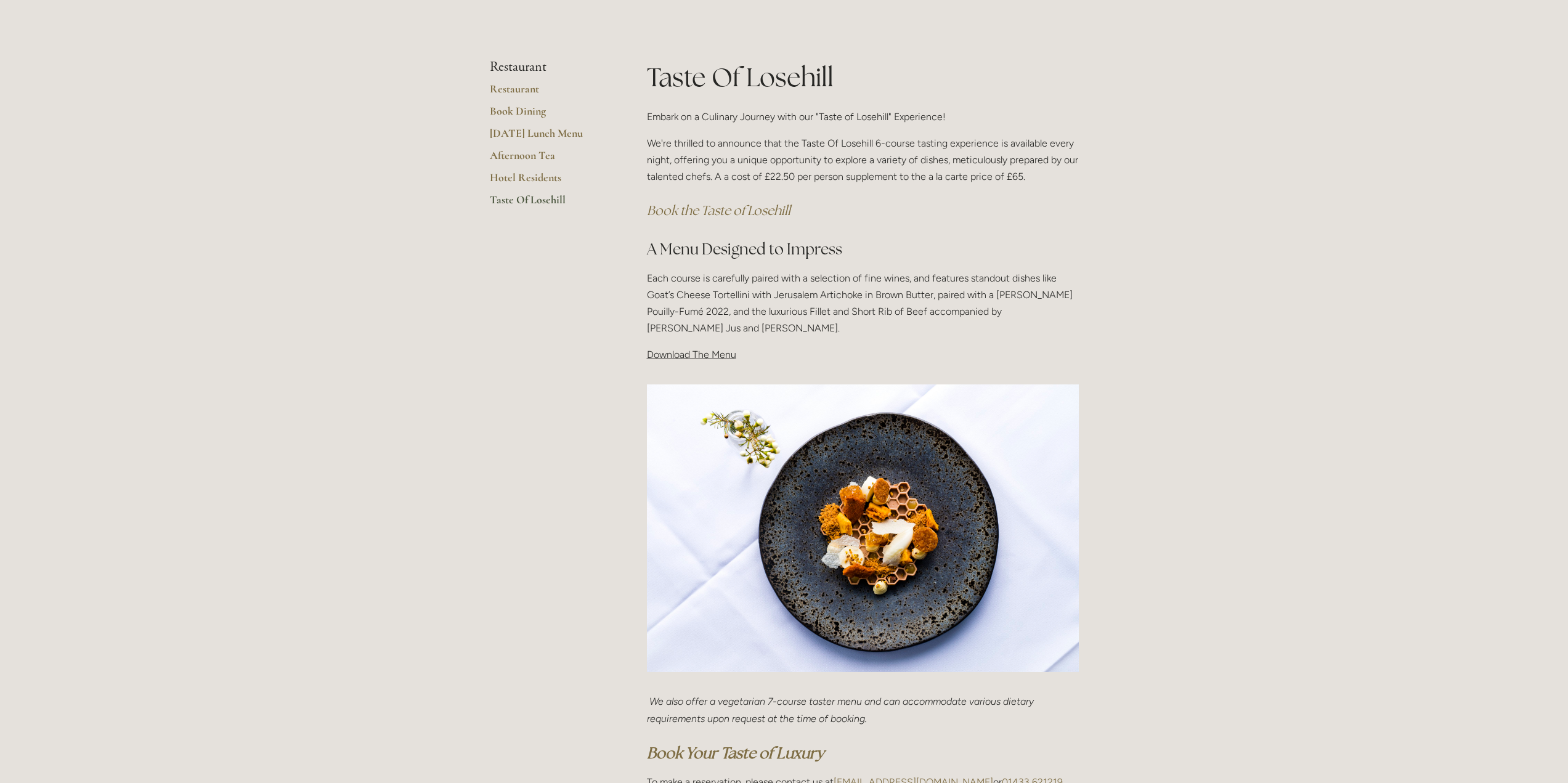
click at [678, 359] on span "Download The Menu" at bounding box center [691, 354] width 90 height 11
click at [680, 353] on span "Download The Menu" at bounding box center [691, 354] width 90 height 11
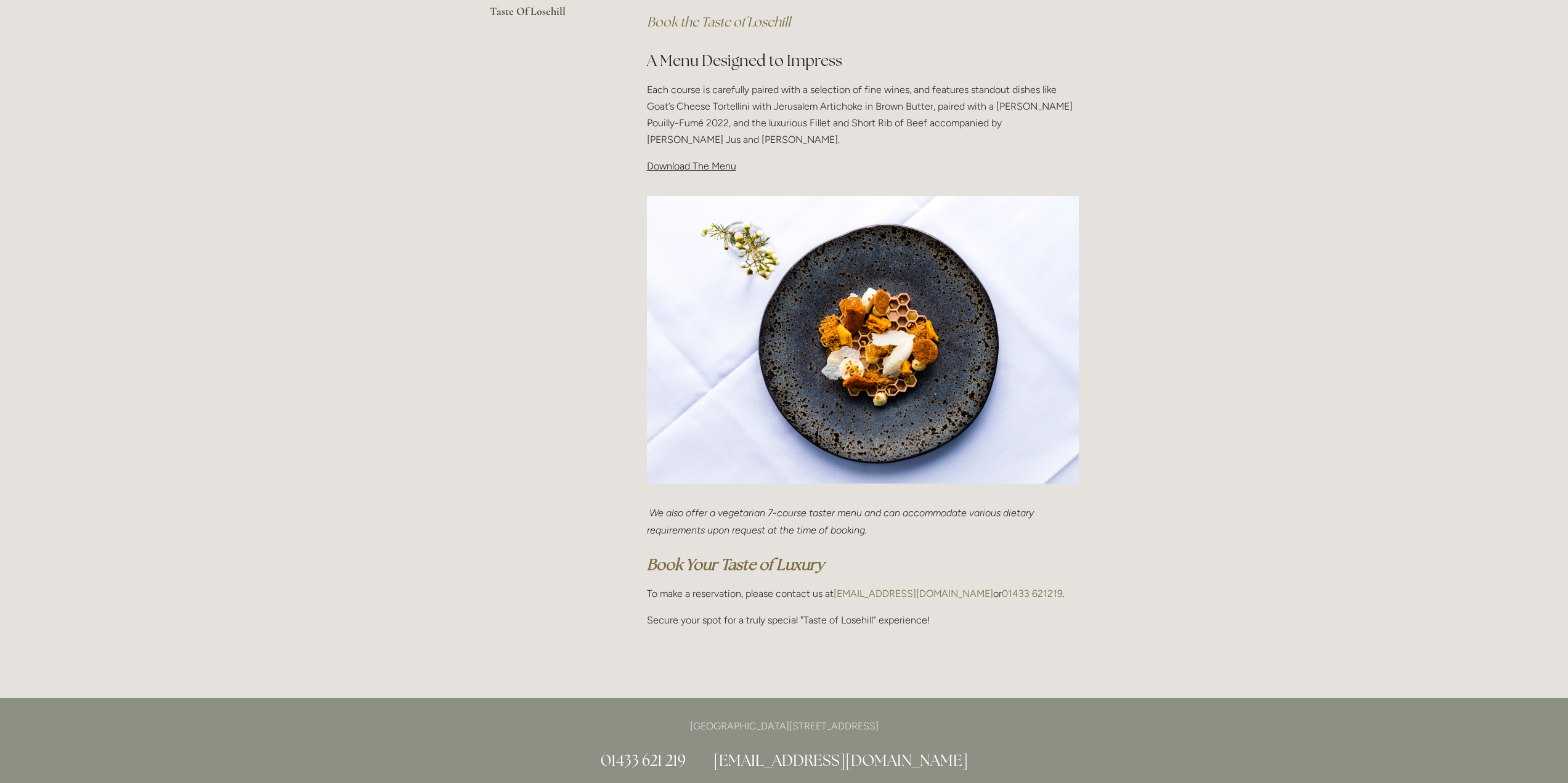
scroll to position [493, 0]
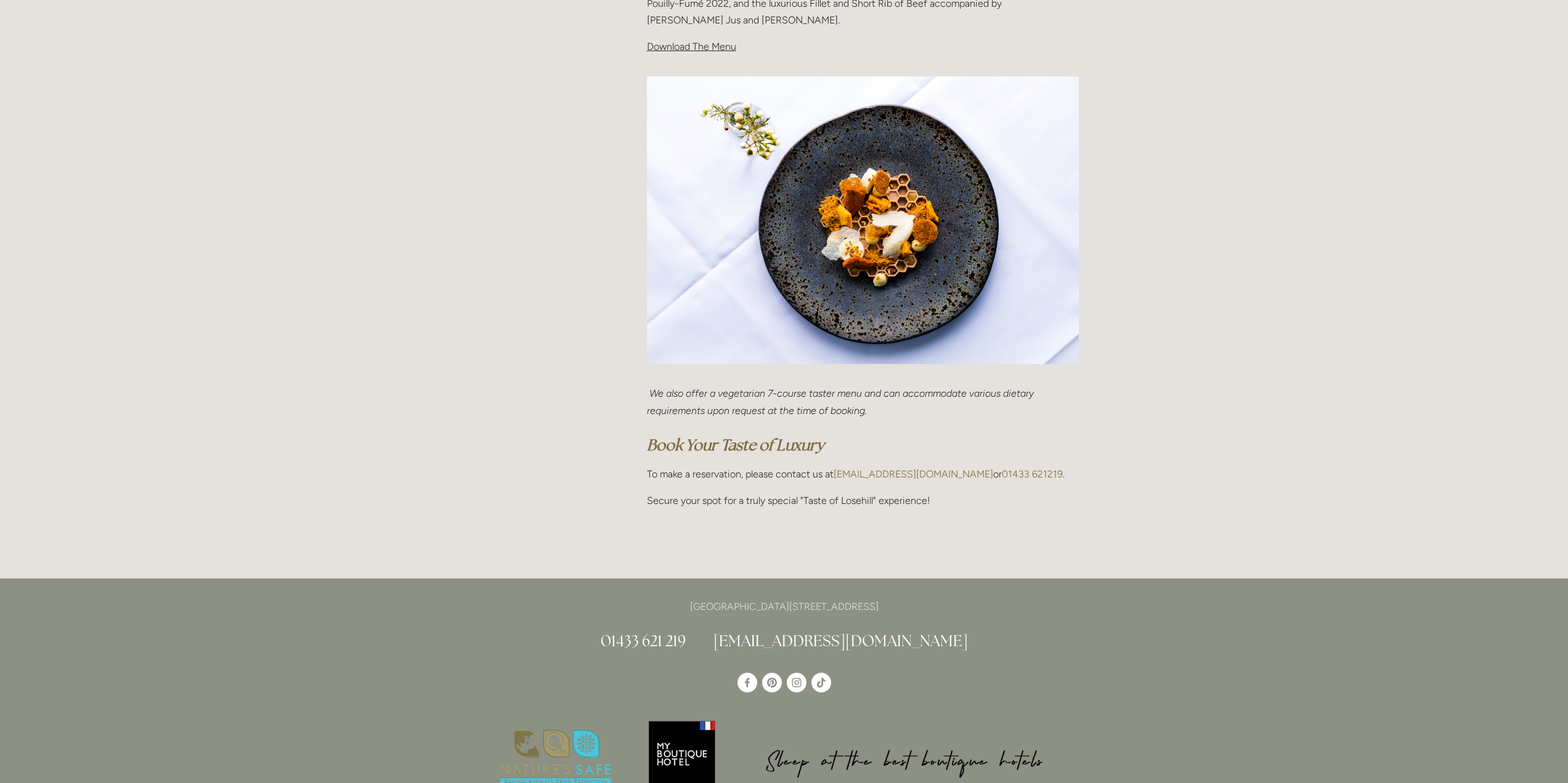
click at [754, 446] on em "Book Your Taste of Luxury" at bounding box center [736, 445] width 178 height 20
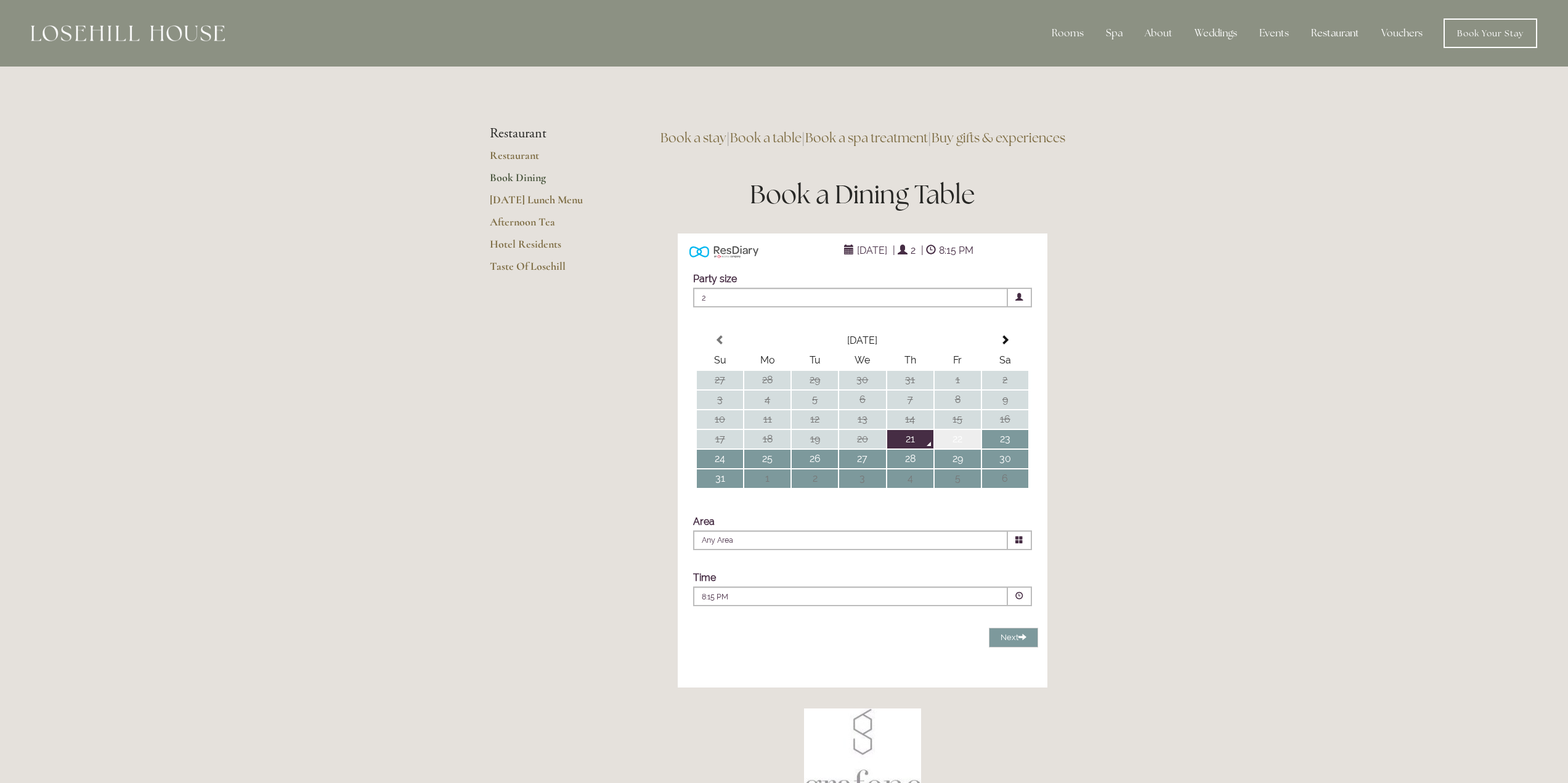
click at [957, 449] on td "22" at bounding box center [958, 439] width 46 height 19
click at [1017, 544] on icon at bounding box center [1019, 540] width 8 height 8
click at [726, 582] on li "Restaurant" at bounding box center [858, 574] width 328 height 15
type input "Restaurant"
click at [763, 603] on p "8:15 PM" at bounding box center [813, 597] width 223 height 11
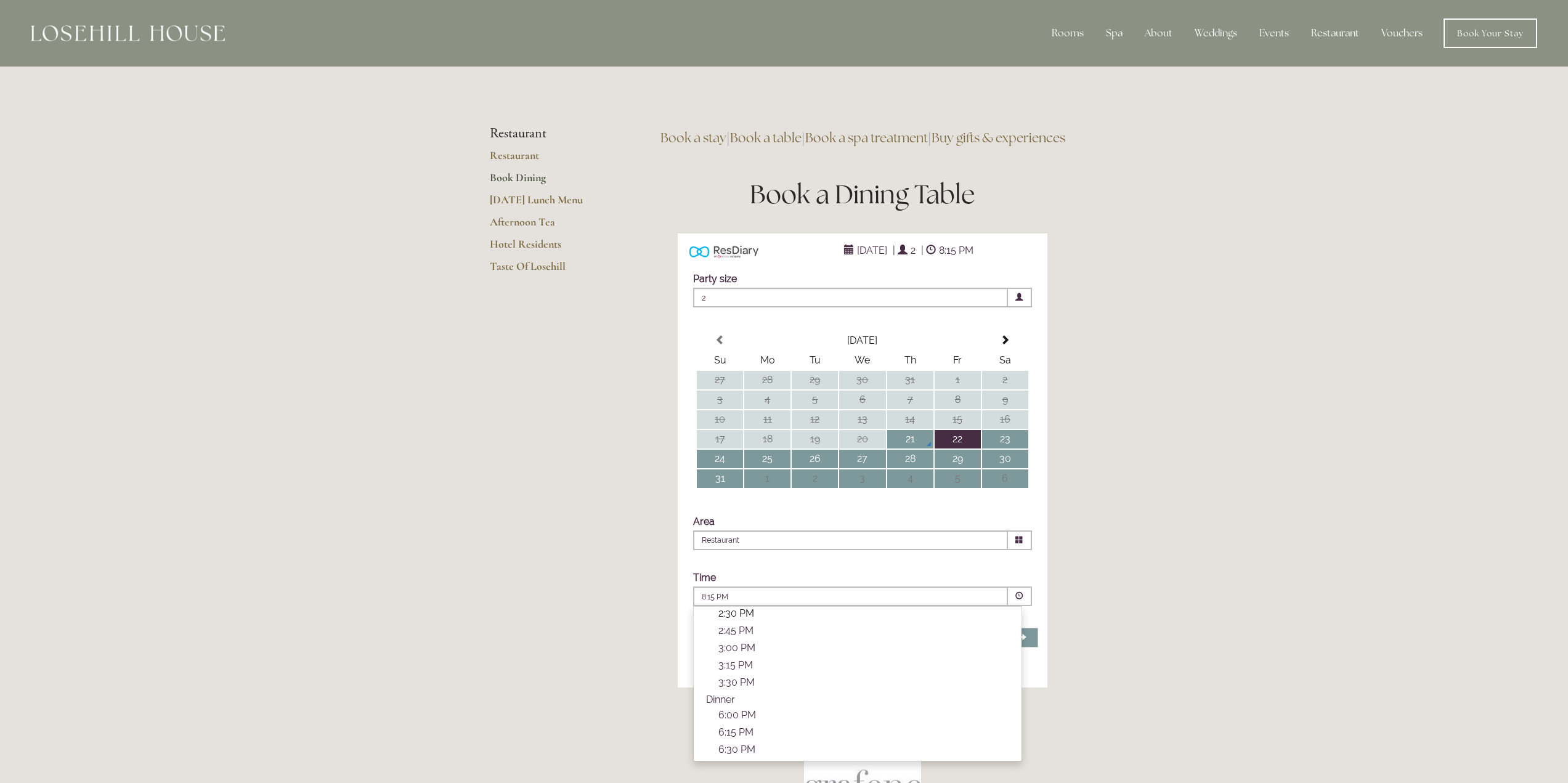
scroll to position [369, 0]
click at [743, 711] on p "7:45 PM" at bounding box center [864, 705] width 291 height 11
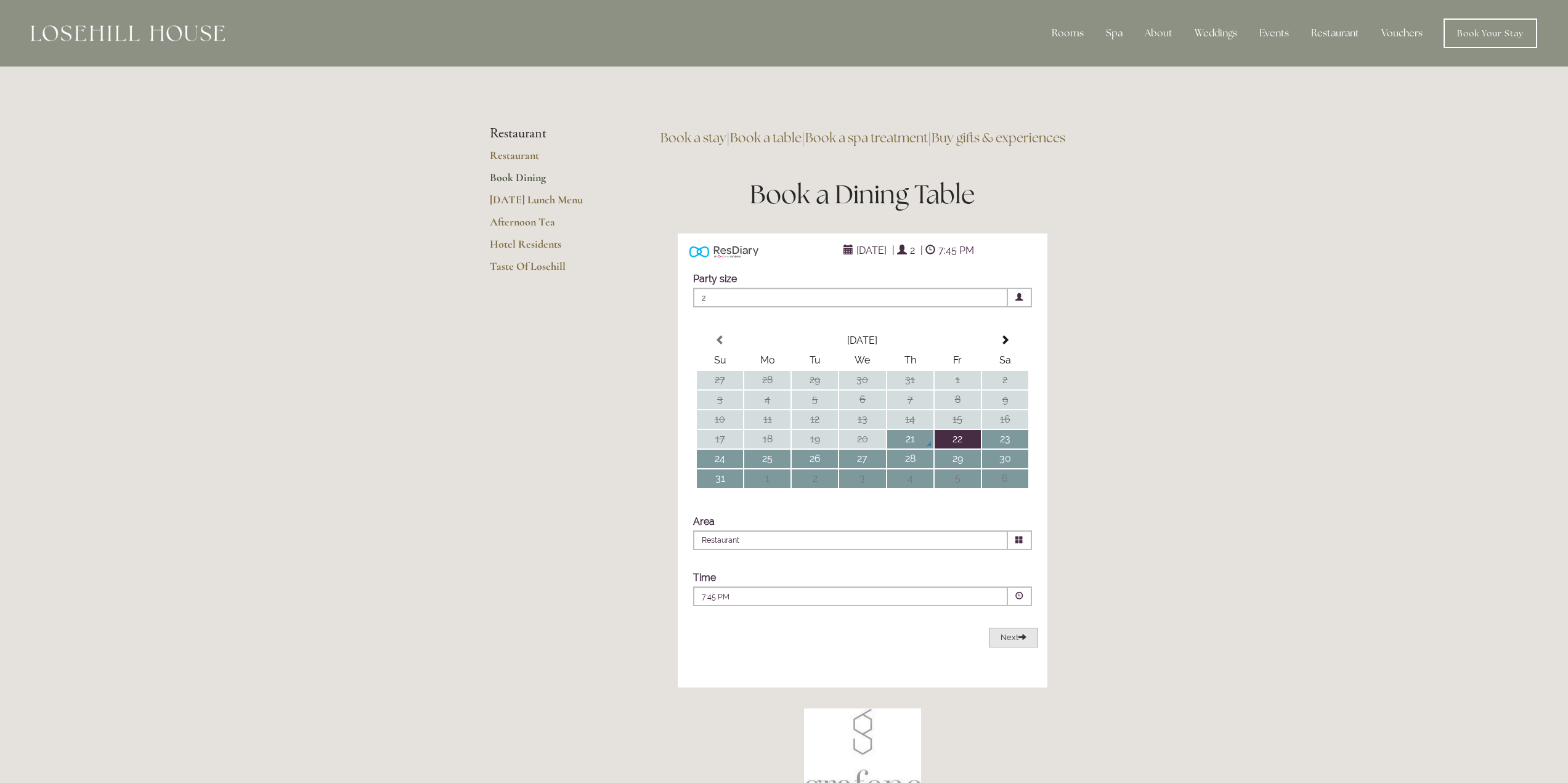
click at [1015, 642] on span "Next" at bounding box center [1013, 638] width 26 height 9
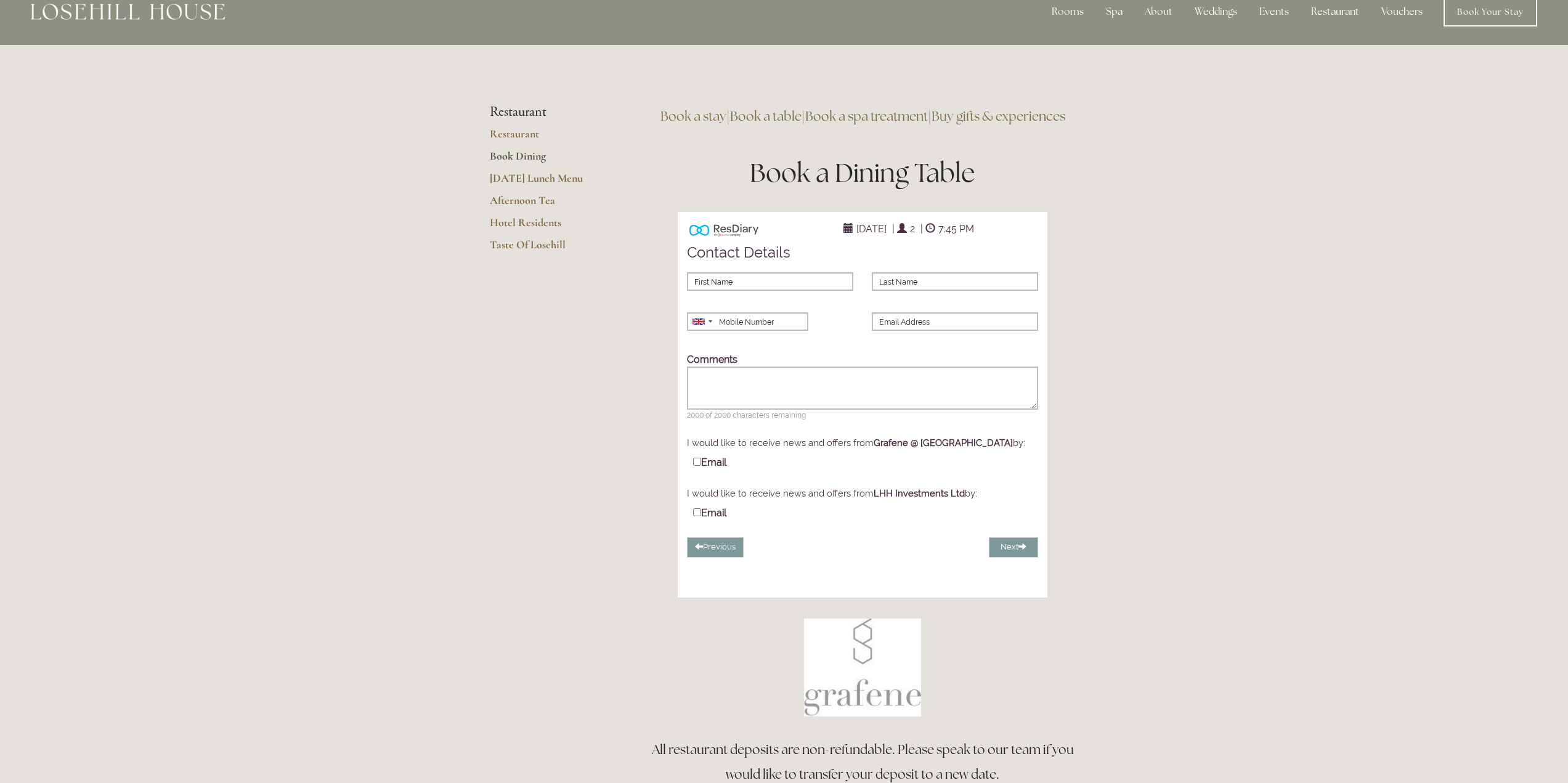
scroll to position [0, 0]
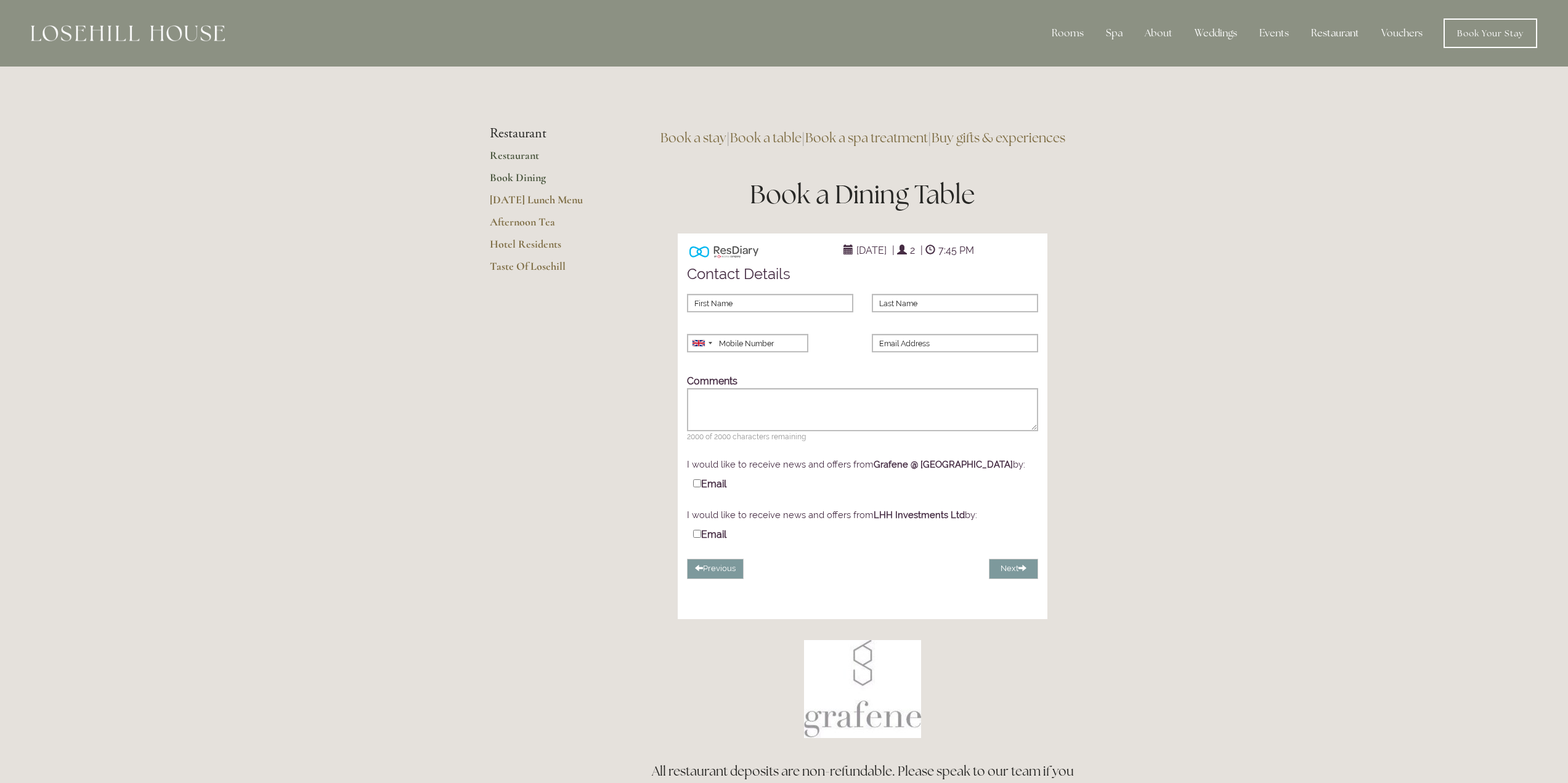
click at [517, 152] on link "Restaurant" at bounding box center [549, 159] width 118 height 22
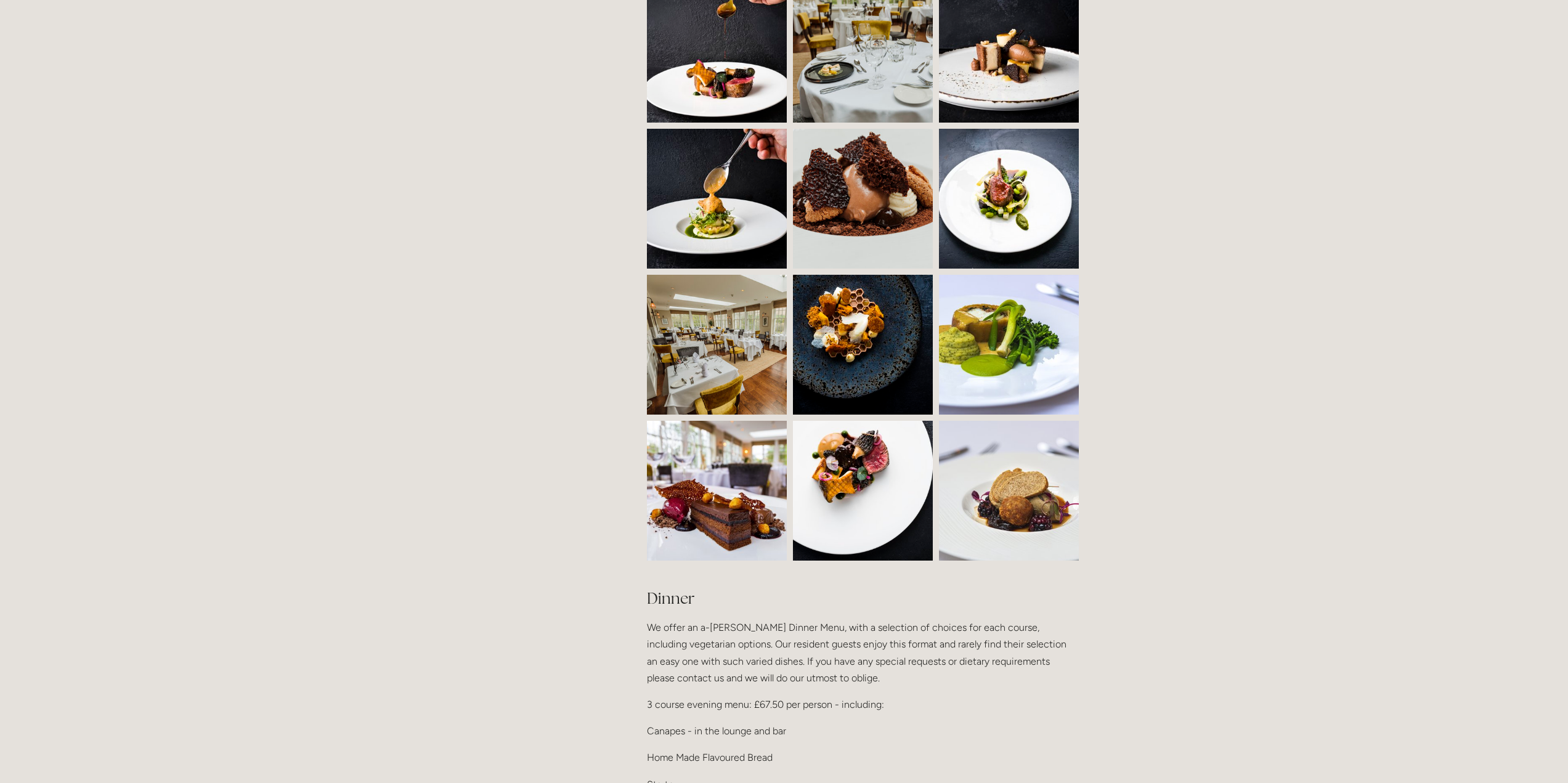
scroll to position [1109, 0]
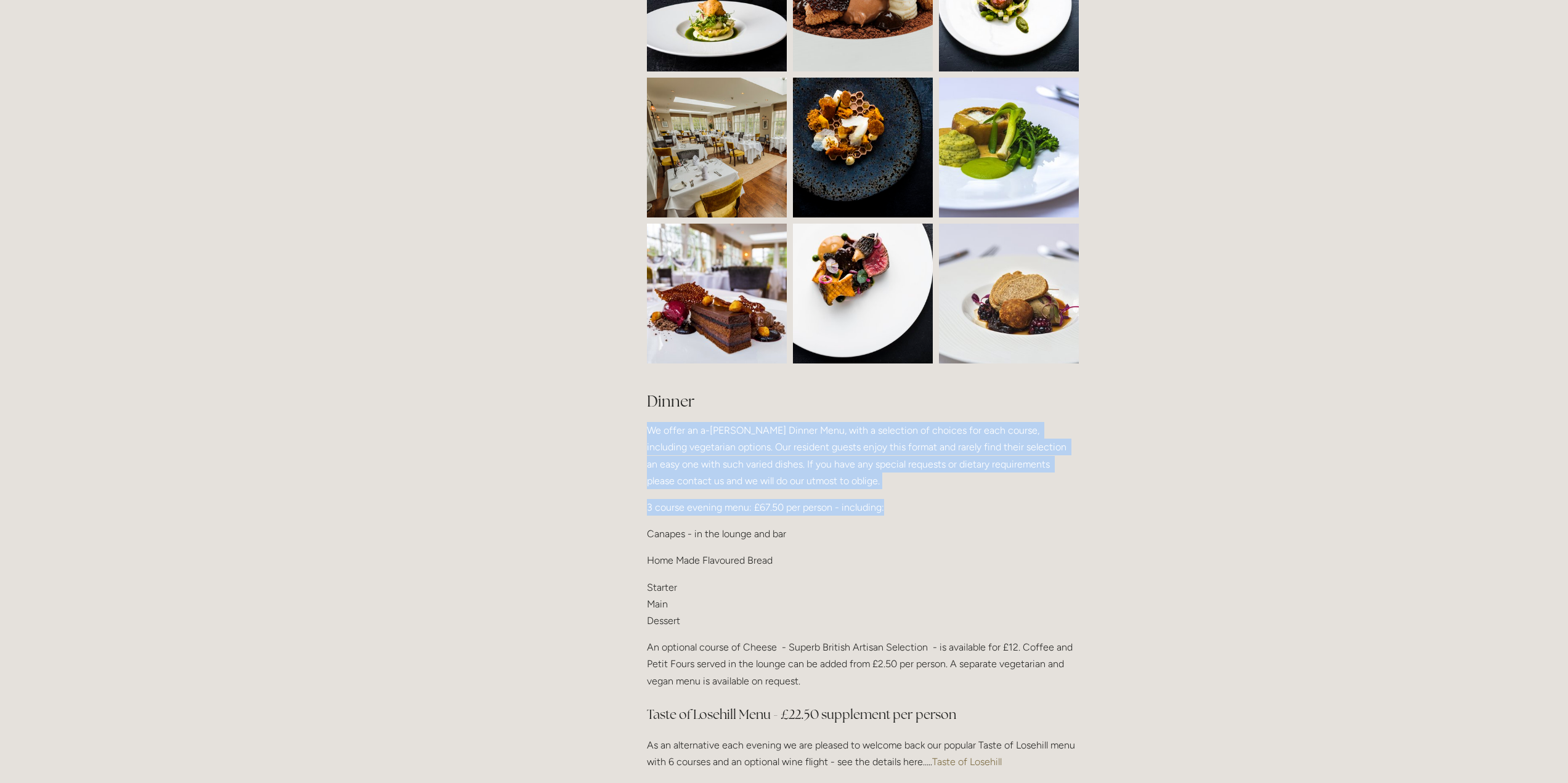
drag, startPoint x: 931, startPoint y: 503, endPoint x: 639, endPoint y: 434, distance: 300.0
click at [639, 434] on div "Dinner We offer an a-[PERSON_NAME] Dinner Menu, with a selection of choices for…" at bounding box center [862, 612] width 452 height 465
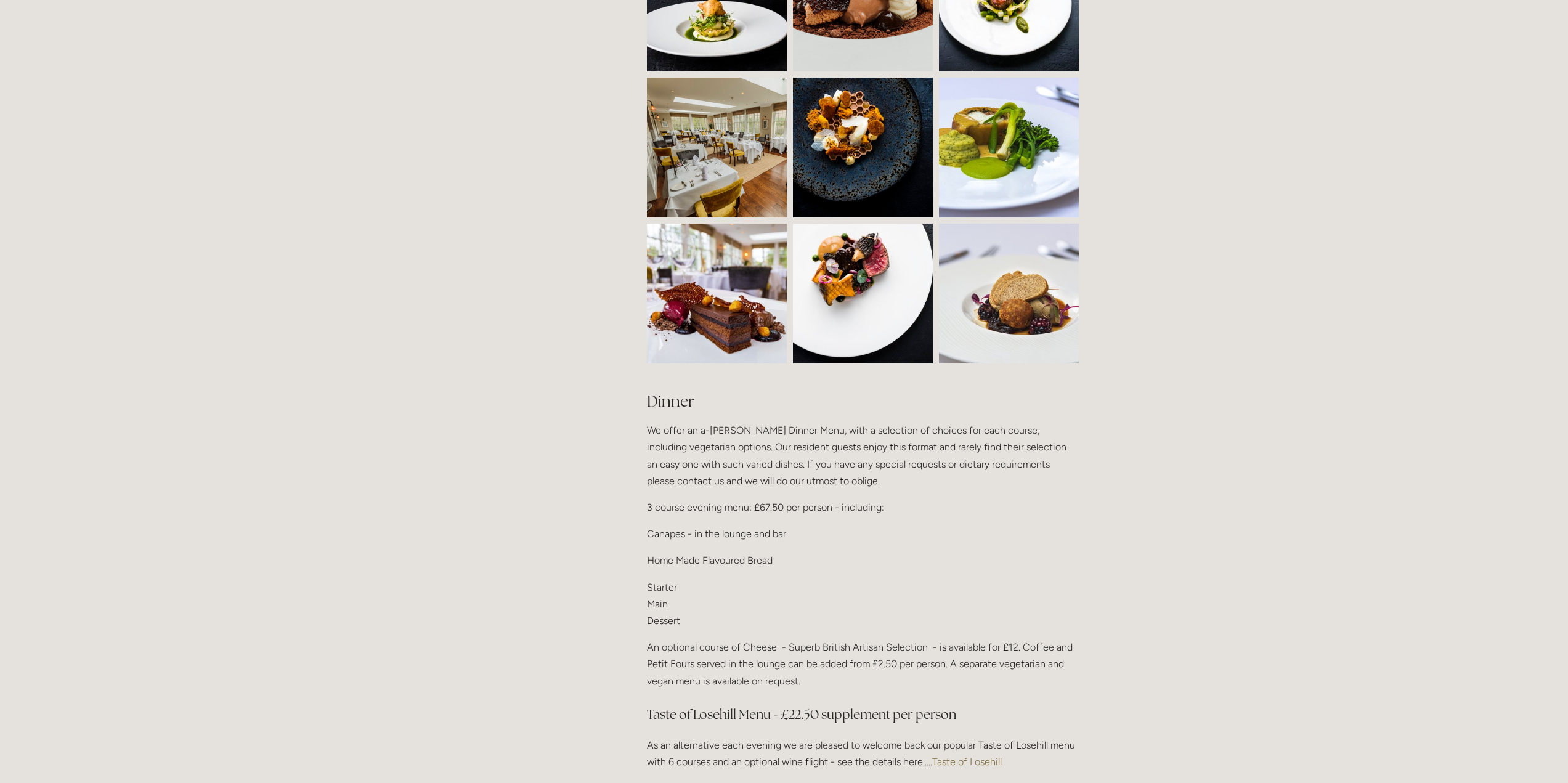
click at [963, 552] on p "Home Made Flavoured Bread" at bounding box center [862, 560] width 432 height 17
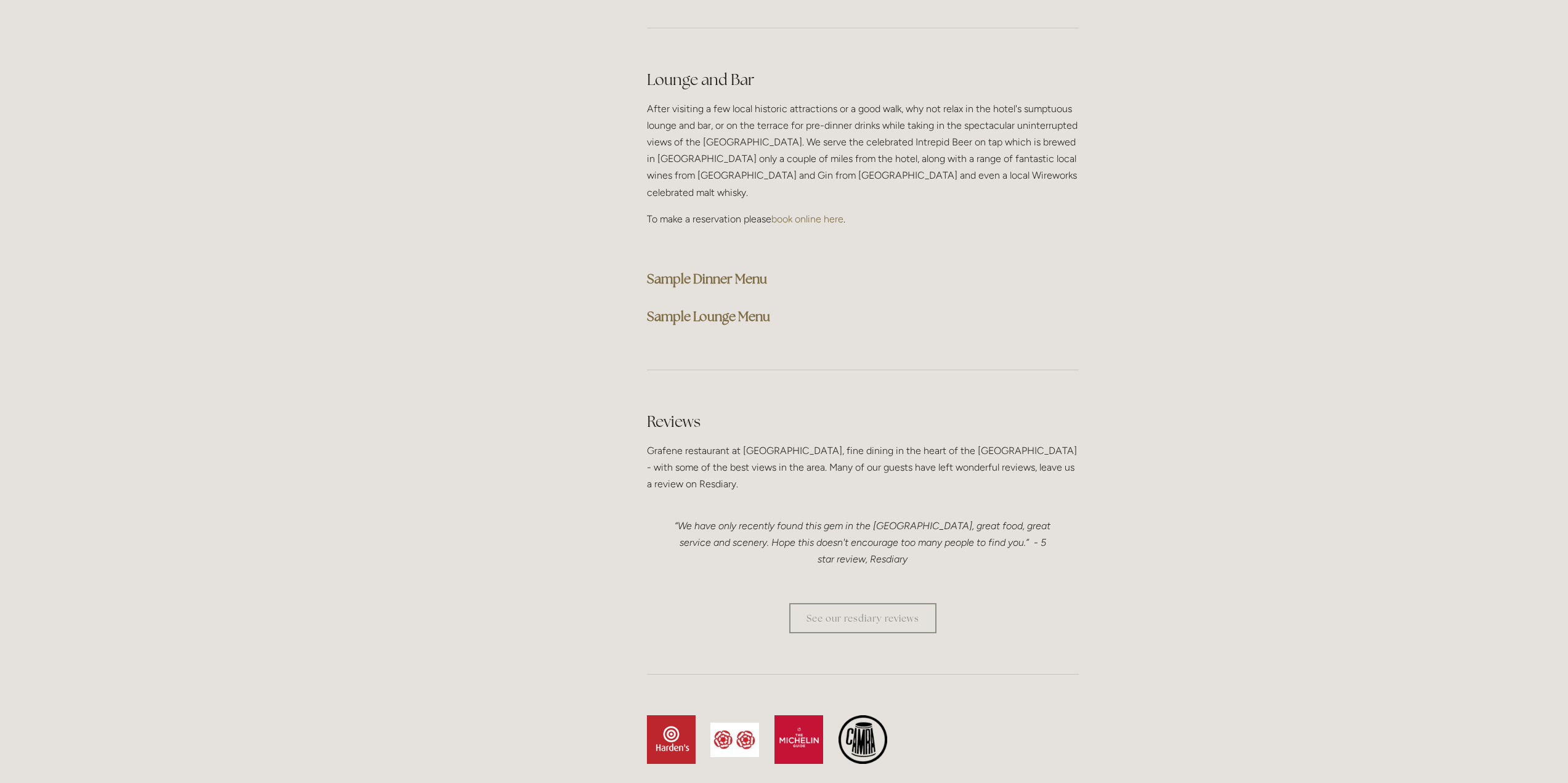
scroll to position [2834, 0]
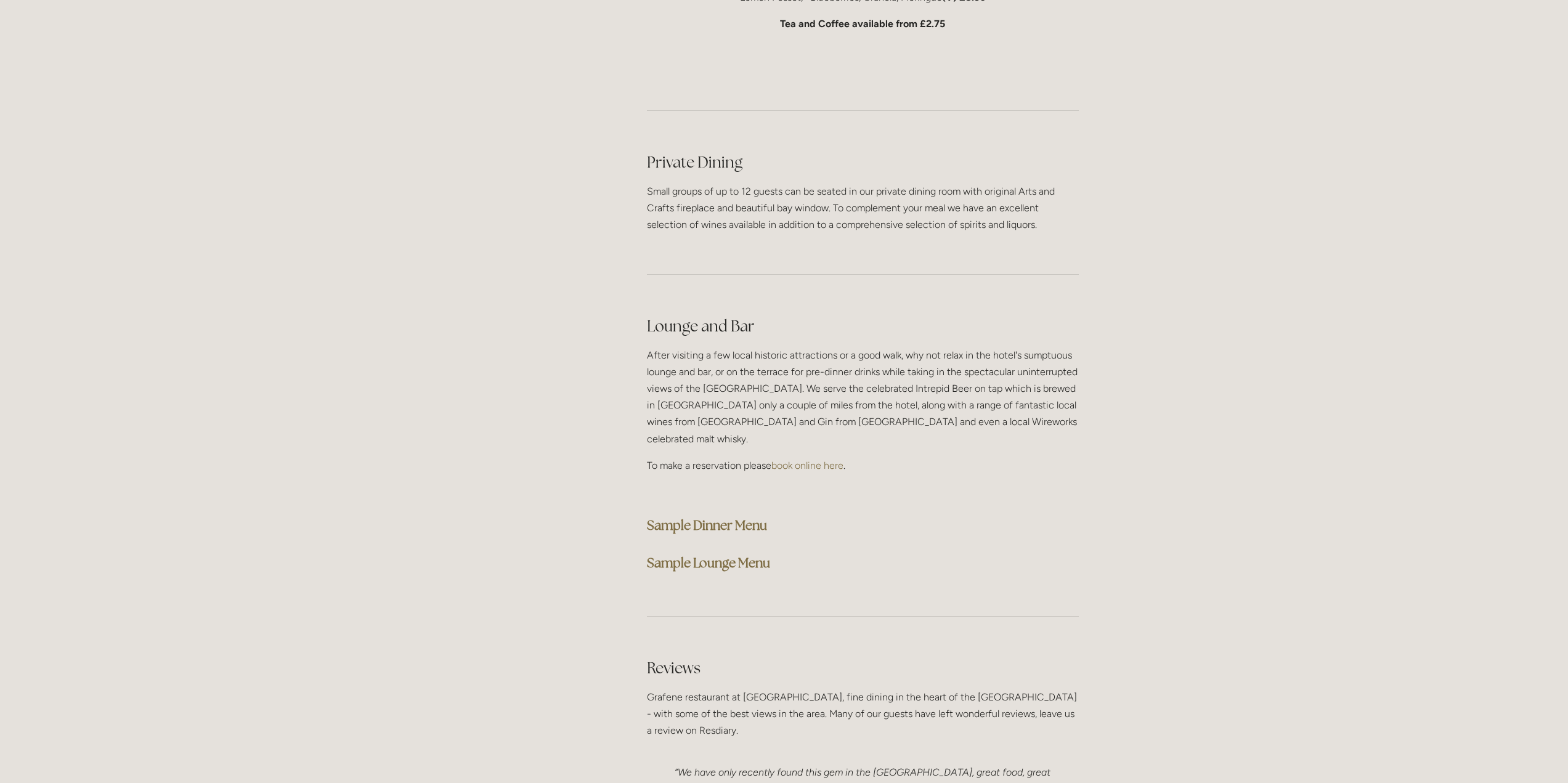
click at [699, 517] on strong "Sample Dinner Menu" at bounding box center [707, 525] width 120 height 17
